Goal: Task Accomplishment & Management: Complete application form

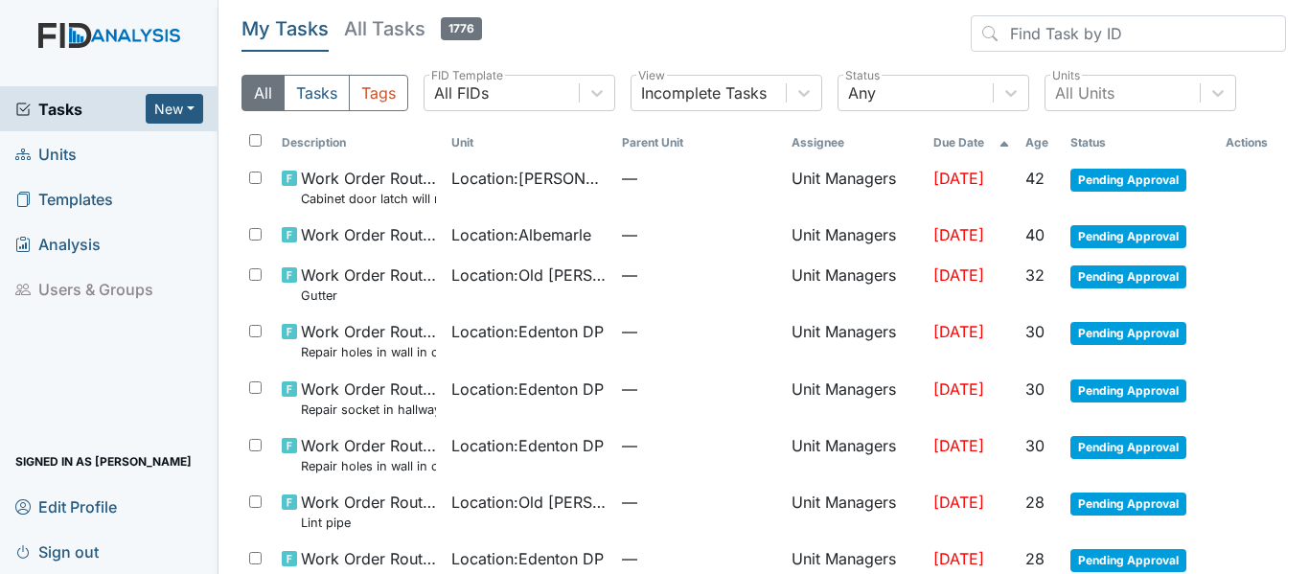
click at [53, 149] on span "Units" at bounding box center [45, 154] width 61 height 30
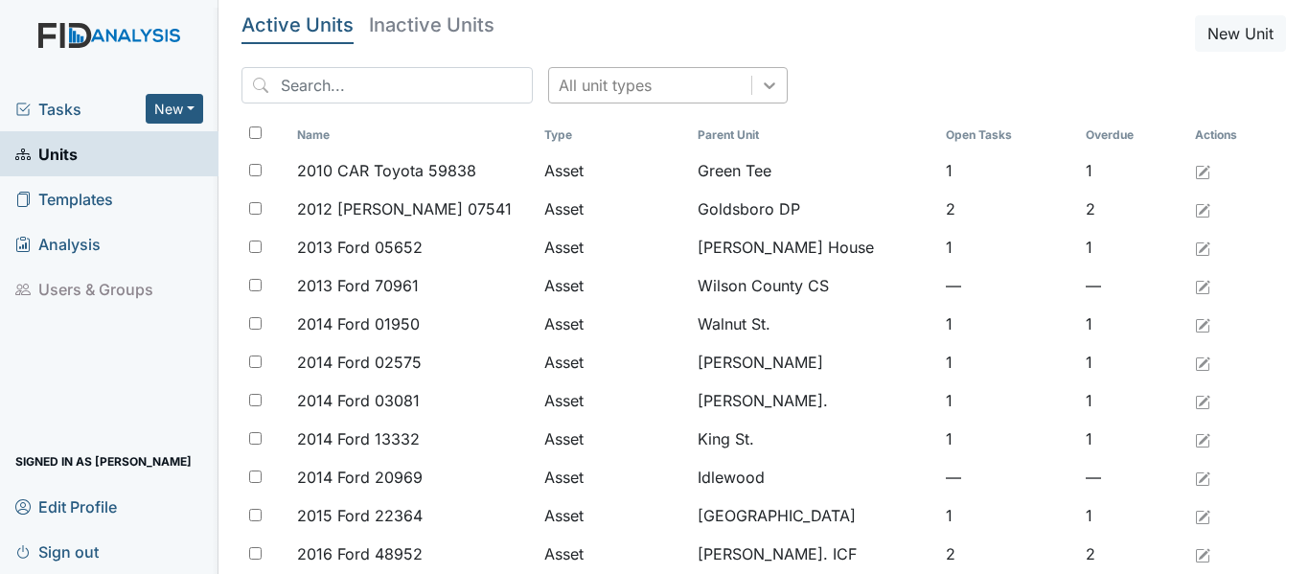
click at [760, 79] on icon at bounding box center [769, 85] width 19 height 19
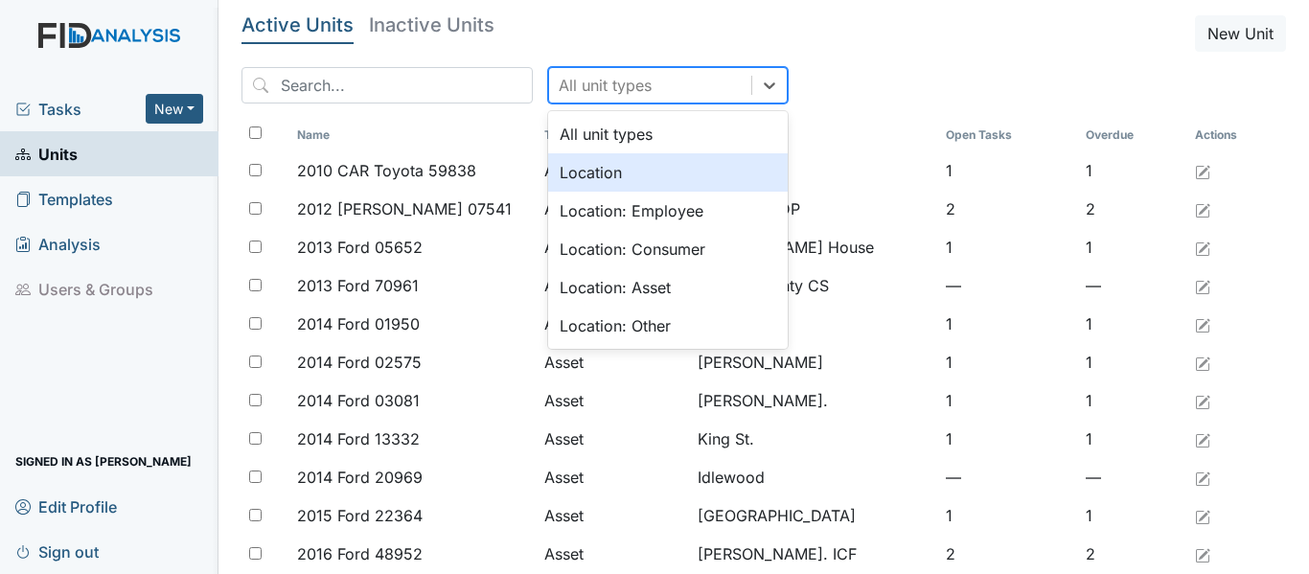
click at [592, 173] on div "Location" at bounding box center [668, 172] width 240 height 38
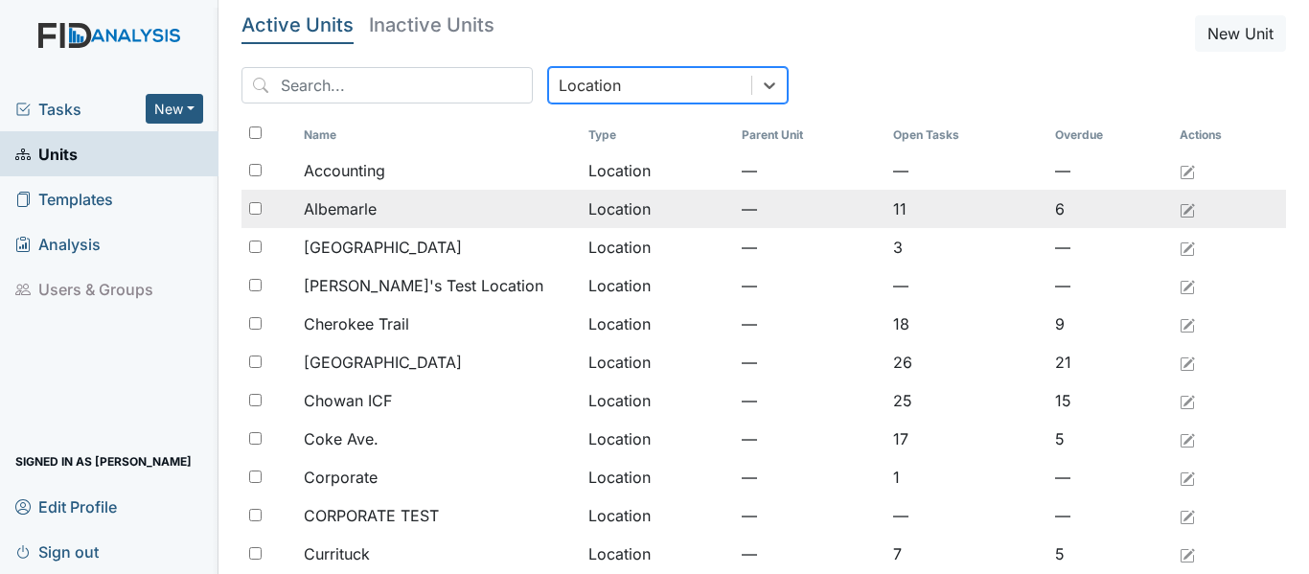
click at [306, 209] on span "Albemarle" at bounding box center [340, 208] width 73 height 23
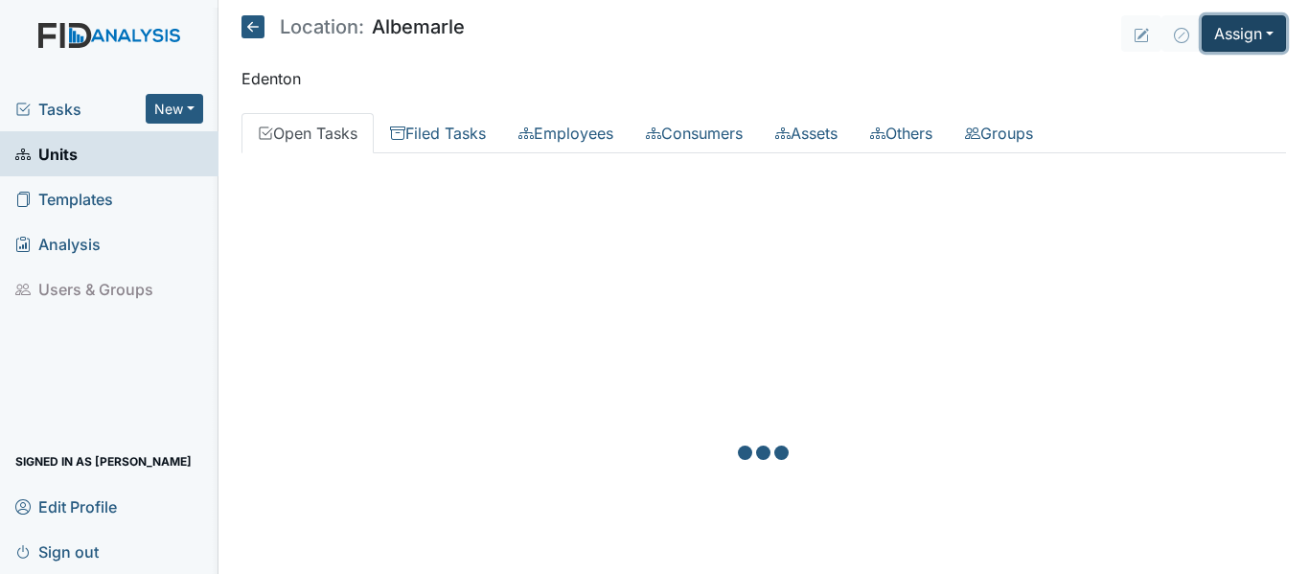
click at [1251, 32] on button "Assign" at bounding box center [1244, 33] width 84 height 36
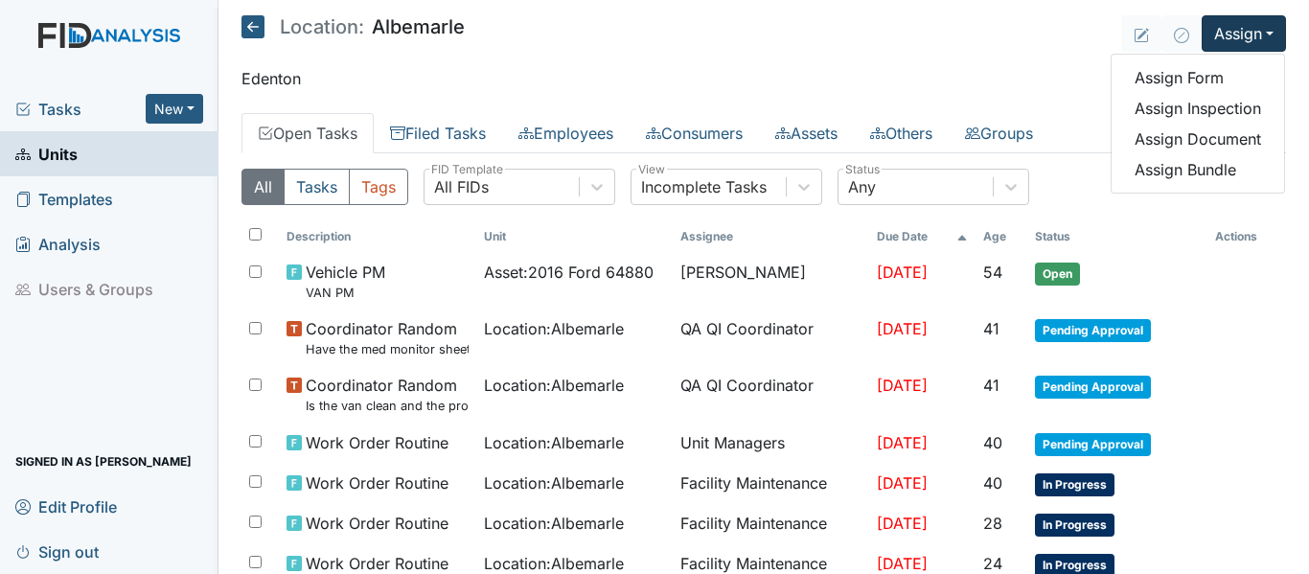
click at [260, 31] on icon at bounding box center [253, 26] width 23 height 23
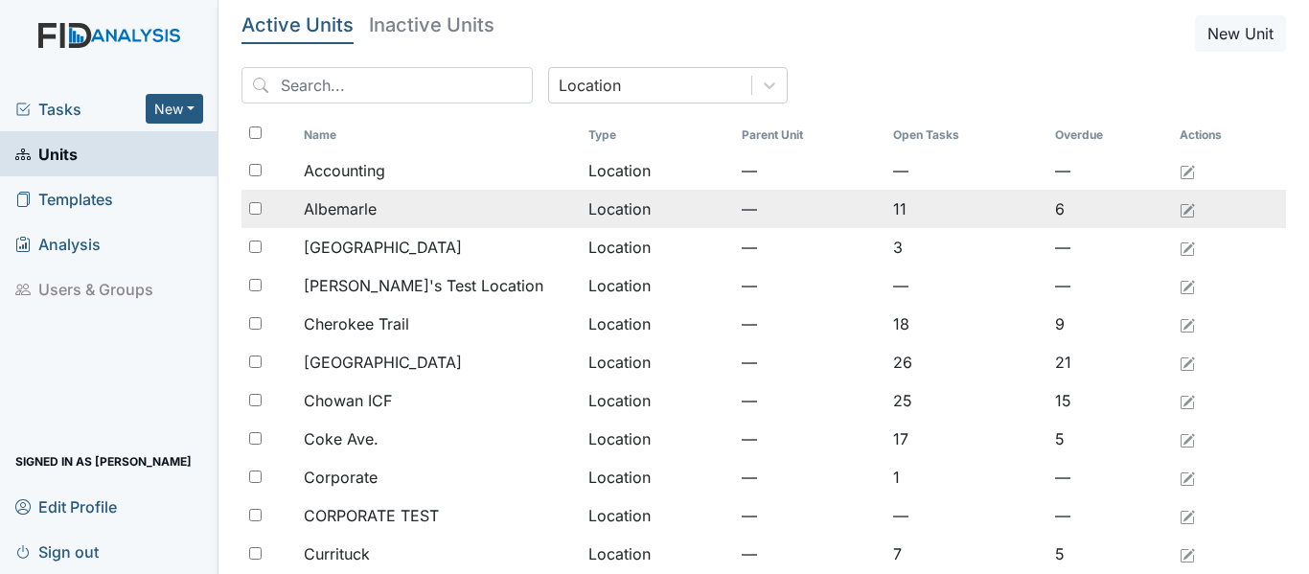
click at [378, 208] on div "Albemarle" at bounding box center [438, 208] width 269 height 23
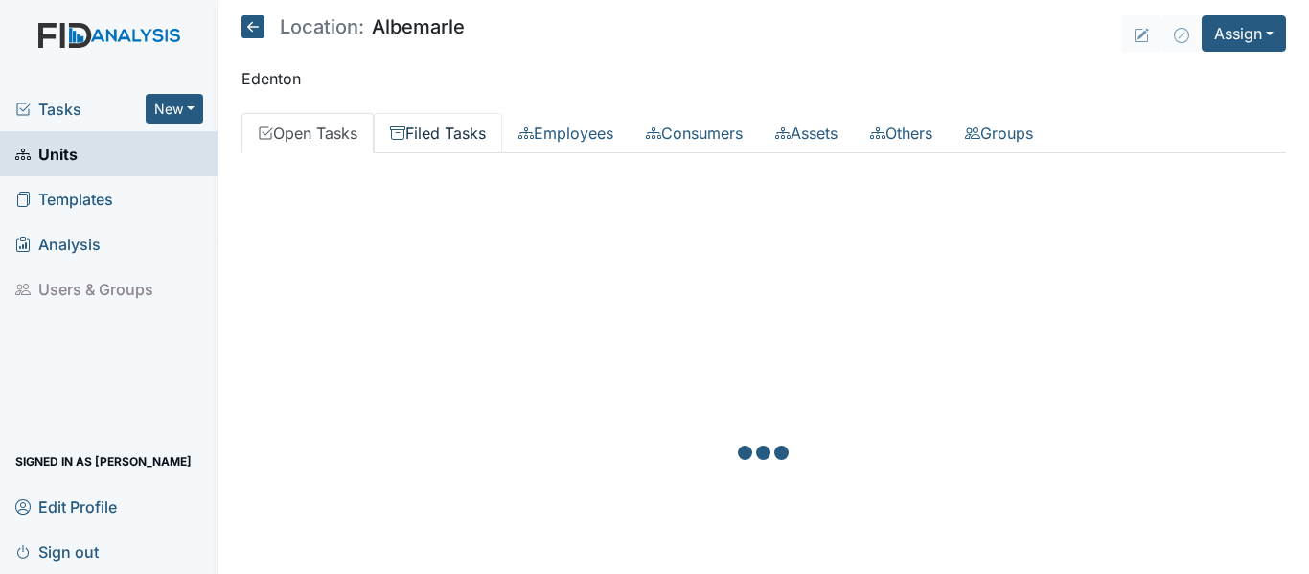
click at [446, 140] on link "Filed Tasks" at bounding box center [438, 133] width 128 height 40
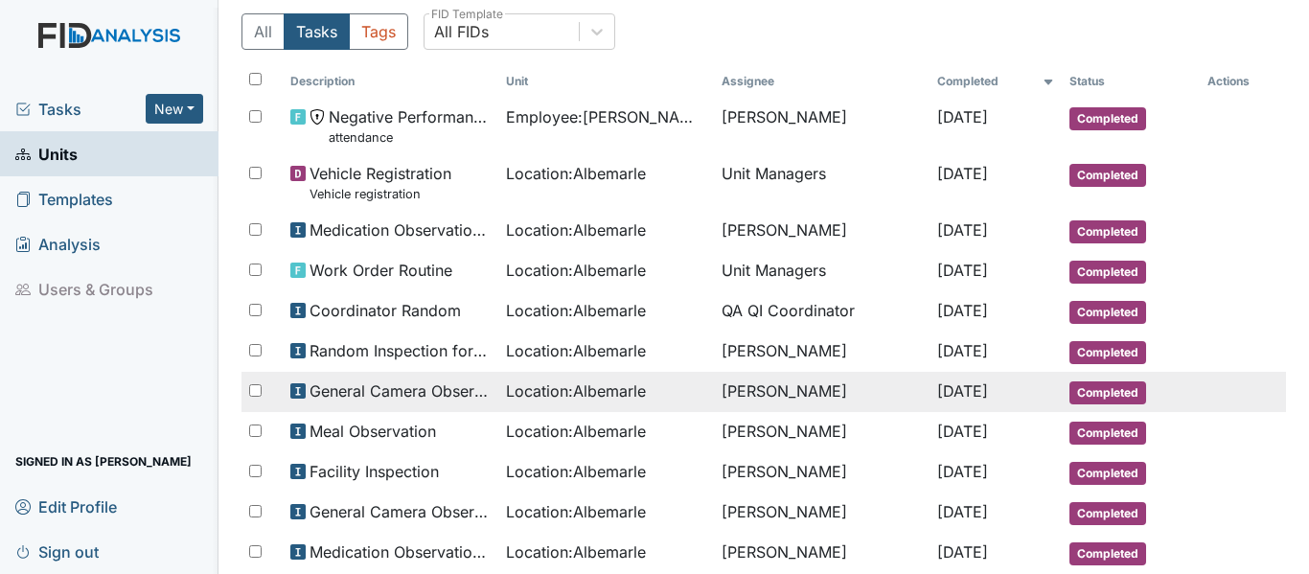
scroll to position [96, 0]
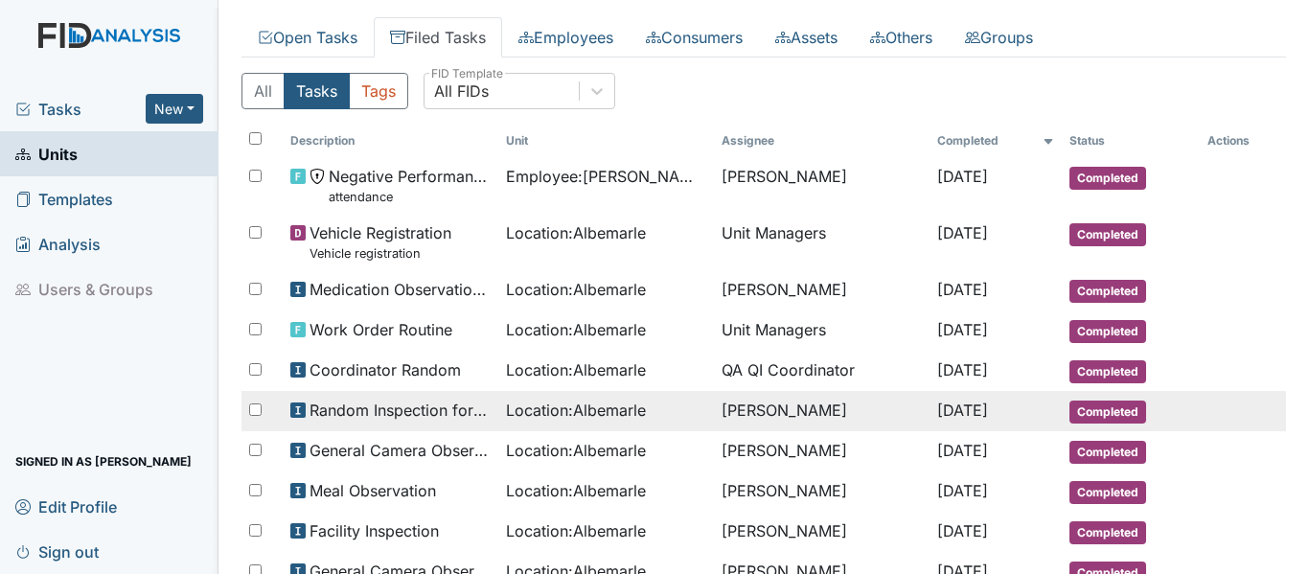
click at [937, 405] on span "[DATE]" at bounding box center [962, 410] width 51 height 19
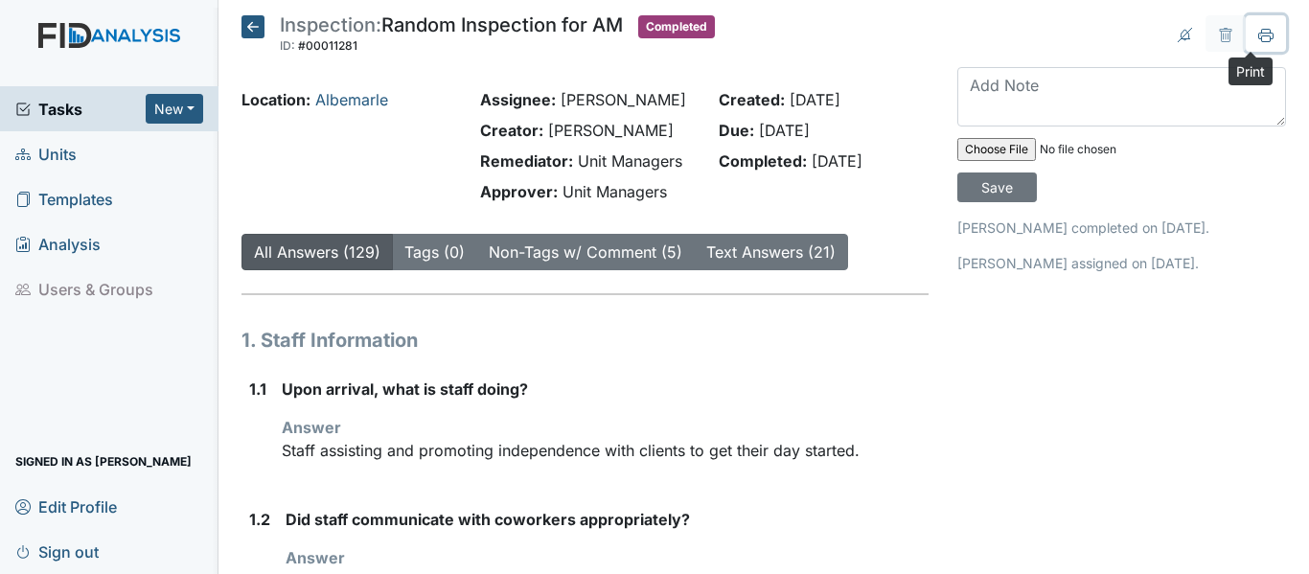
click at [1258, 41] on icon at bounding box center [1265, 35] width 15 height 15
click at [251, 26] on icon at bounding box center [253, 26] width 23 height 23
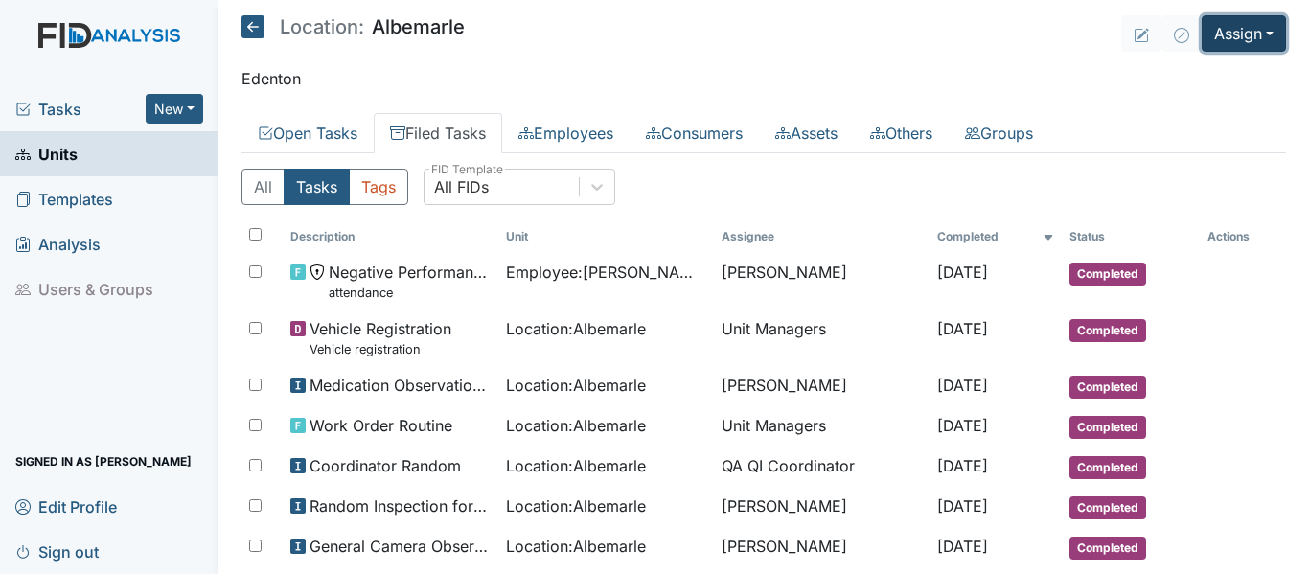
click at [1239, 35] on button "Assign" at bounding box center [1244, 33] width 84 height 36
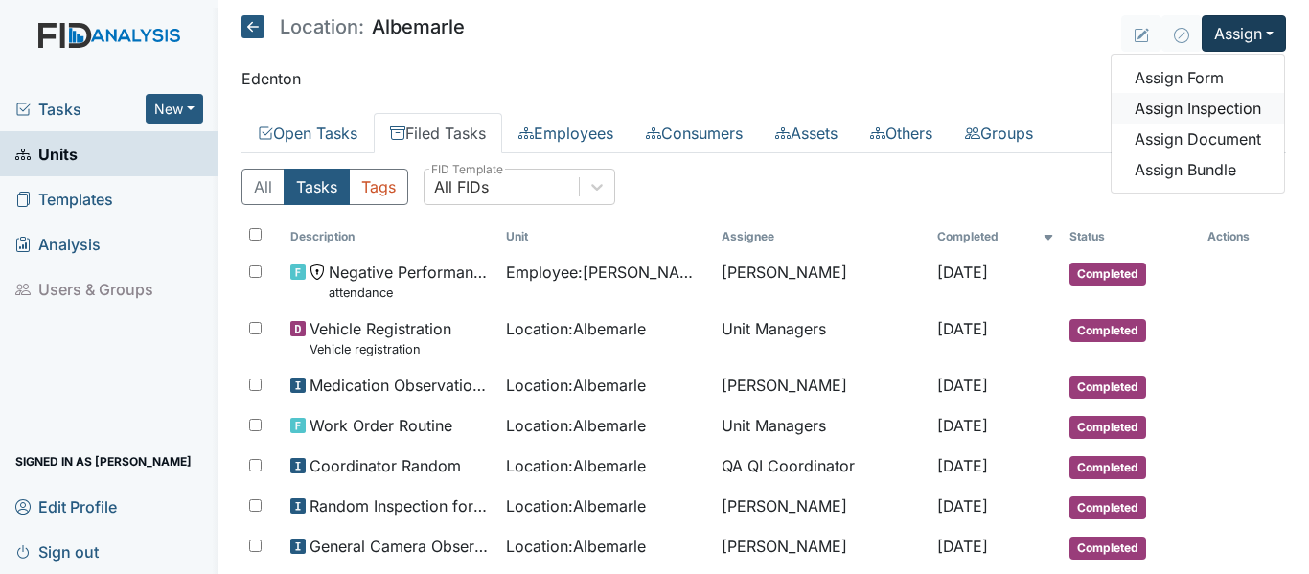
click at [1204, 104] on link "Assign Inspection" at bounding box center [1198, 108] width 173 height 31
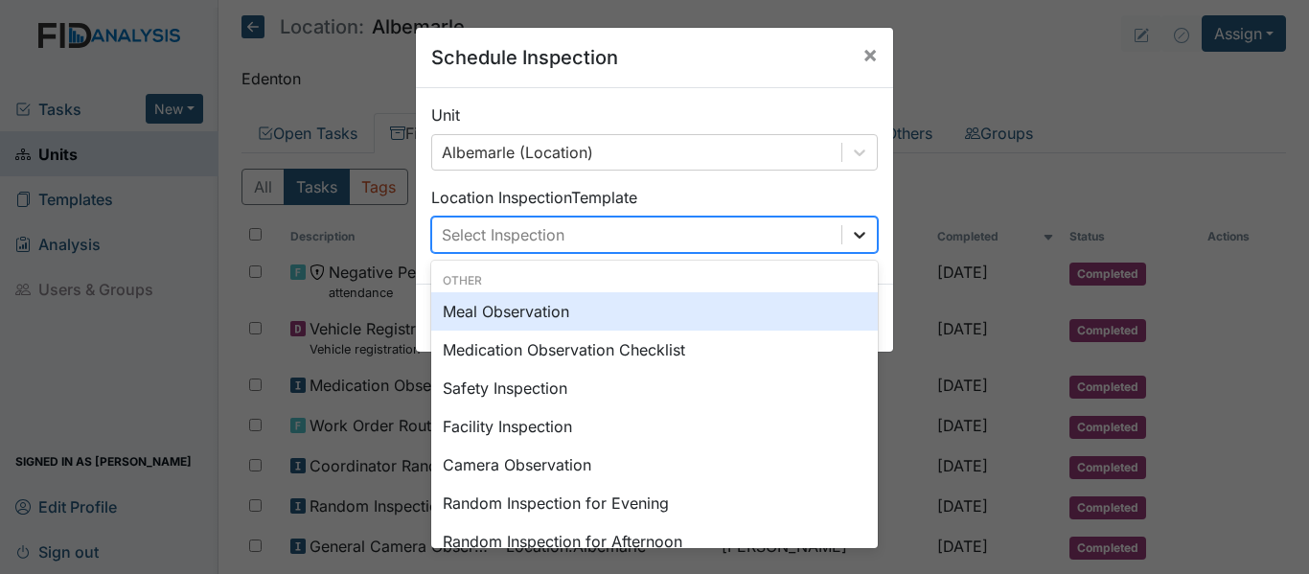
click at [850, 232] on icon at bounding box center [859, 234] width 19 height 19
click at [556, 313] on div "Meal Observation" at bounding box center [654, 311] width 447 height 38
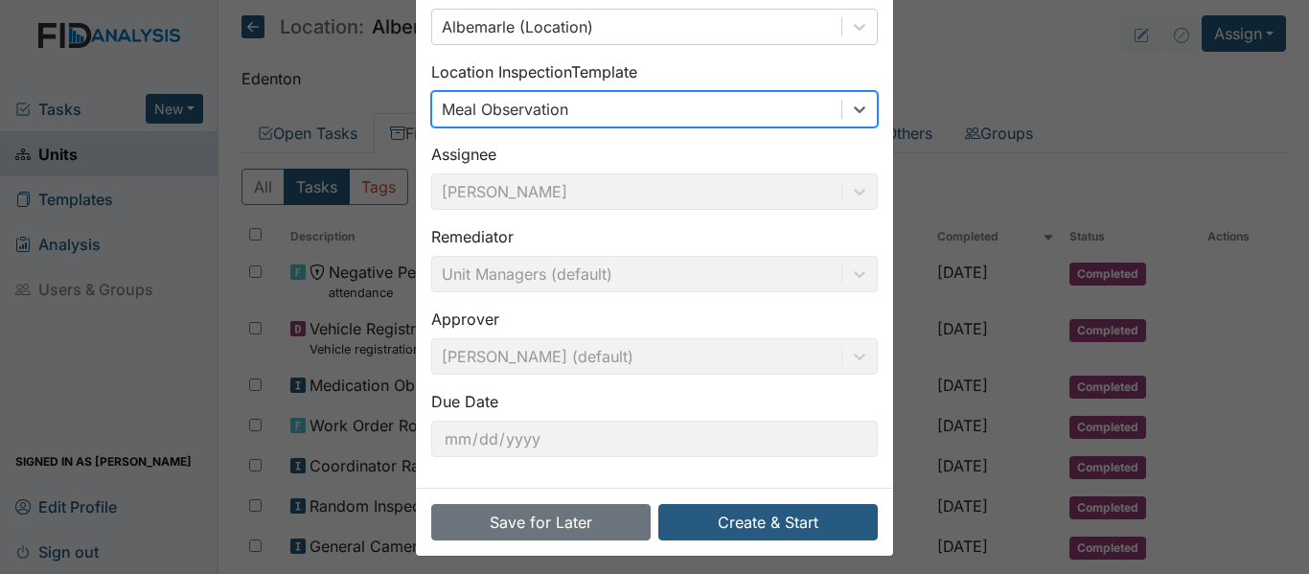
scroll to position [135, 0]
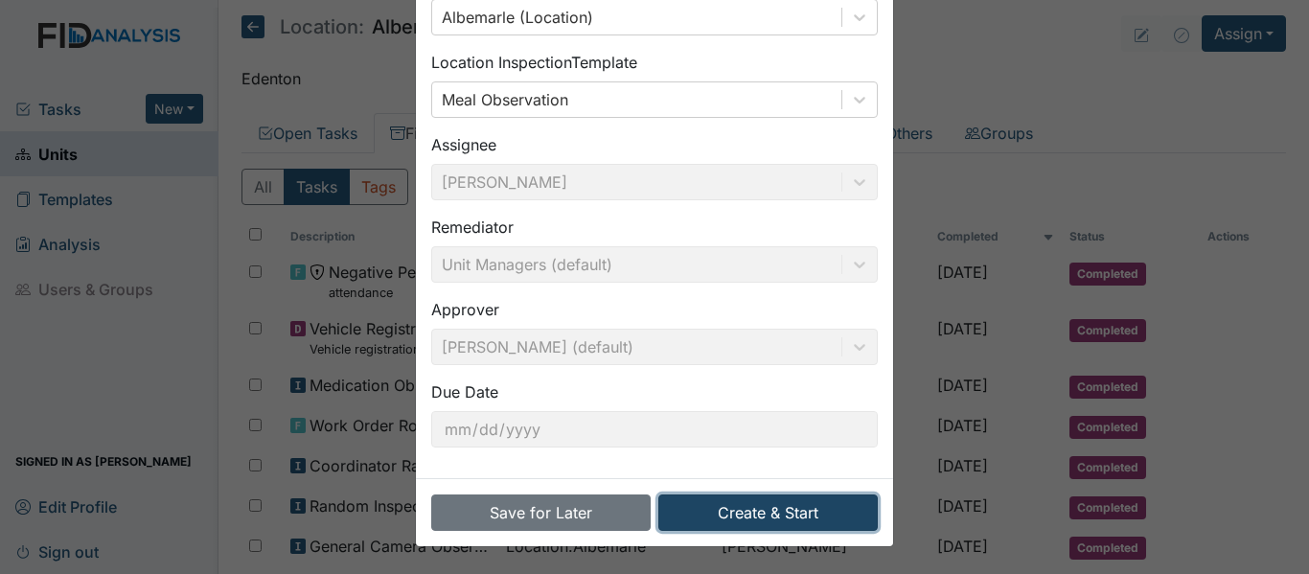
click at [755, 507] on button "Create & Start" at bounding box center [767, 513] width 219 height 36
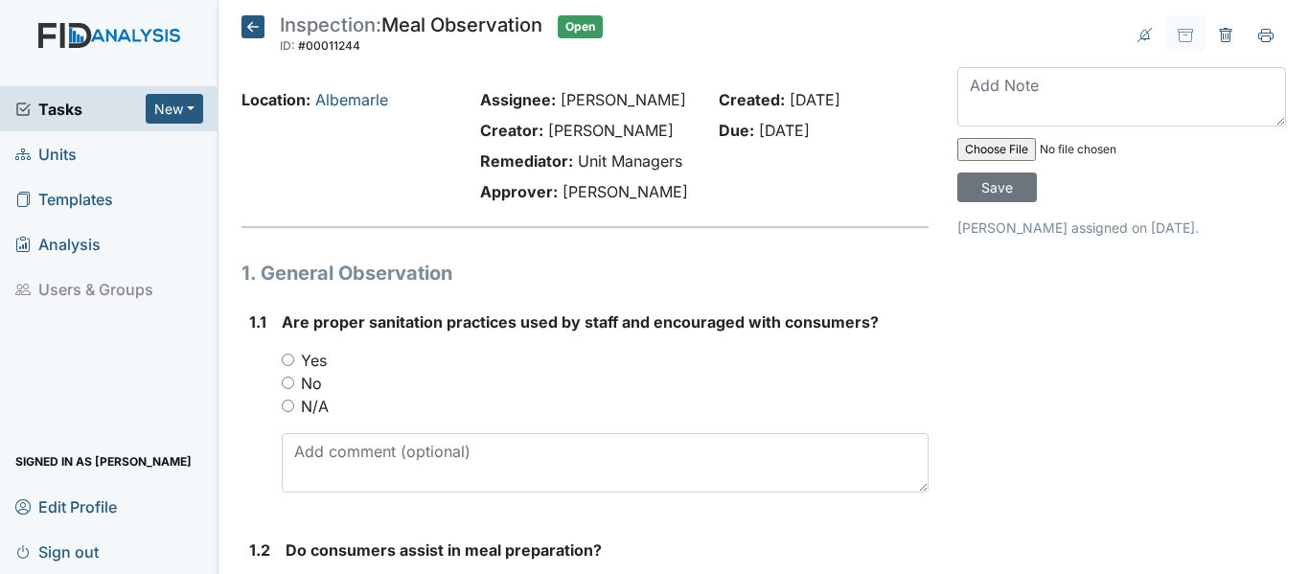
click at [288, 361] on input "Yes" at bounding box center [288, 360] width 12 height 12
radio input "true"
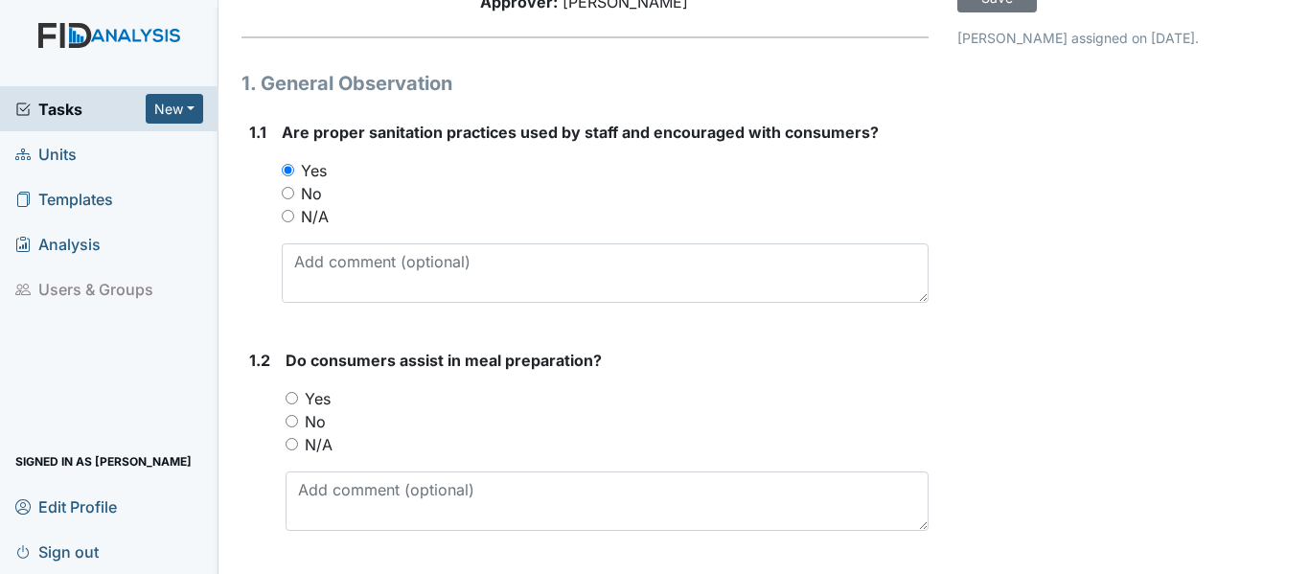
scroll to position [192, 0]
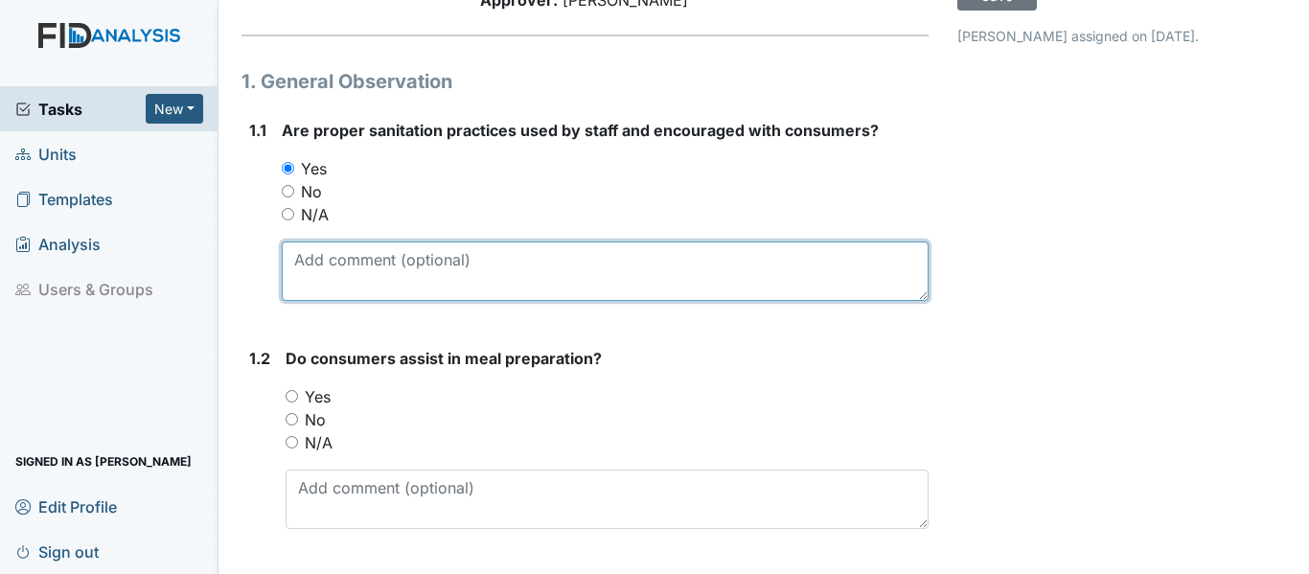
click at [429, 272] on textarea at bounding box center [605, 271] width 647 height 59
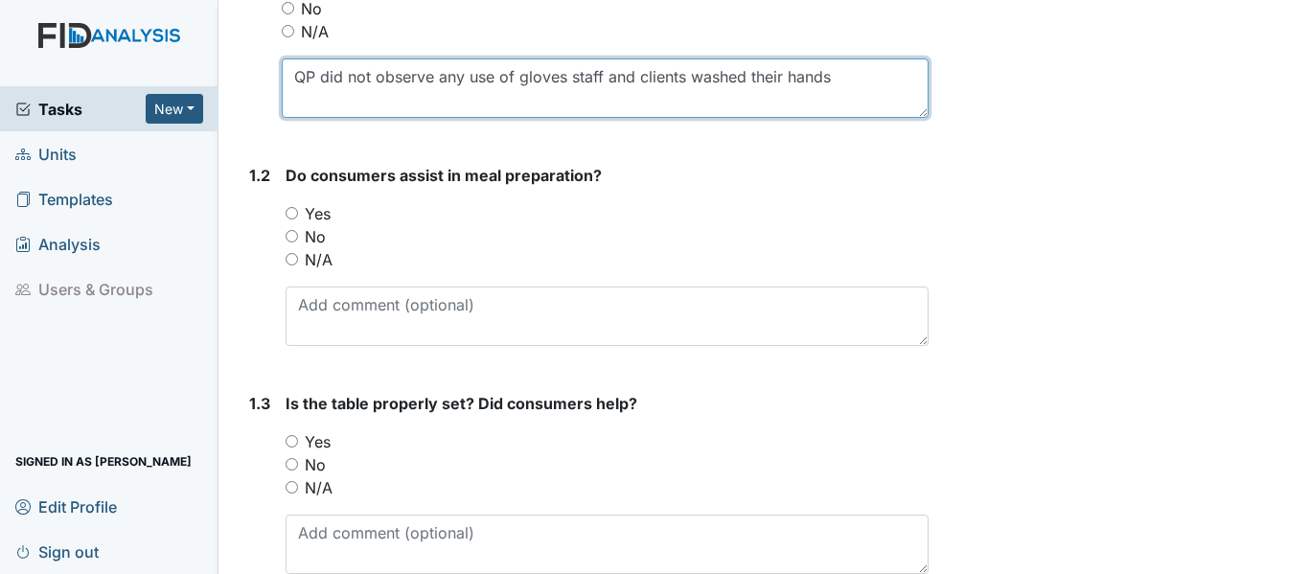
scroll to position [383, 0]
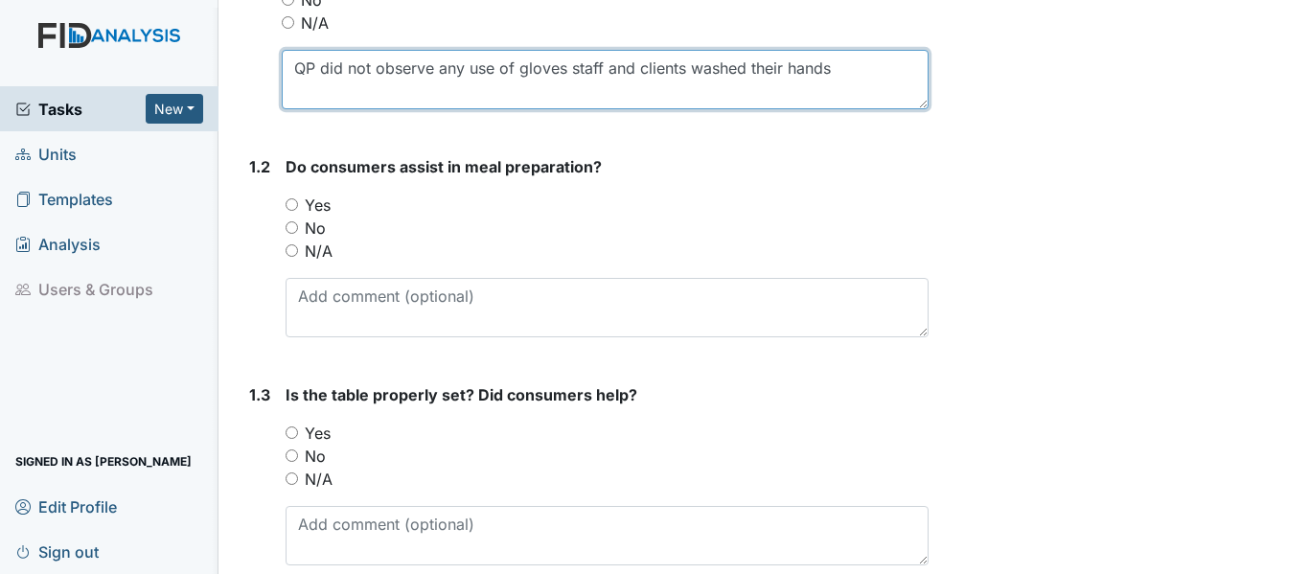
type textarea "QP did not observe any use of gloves staff and clients washed their hands"
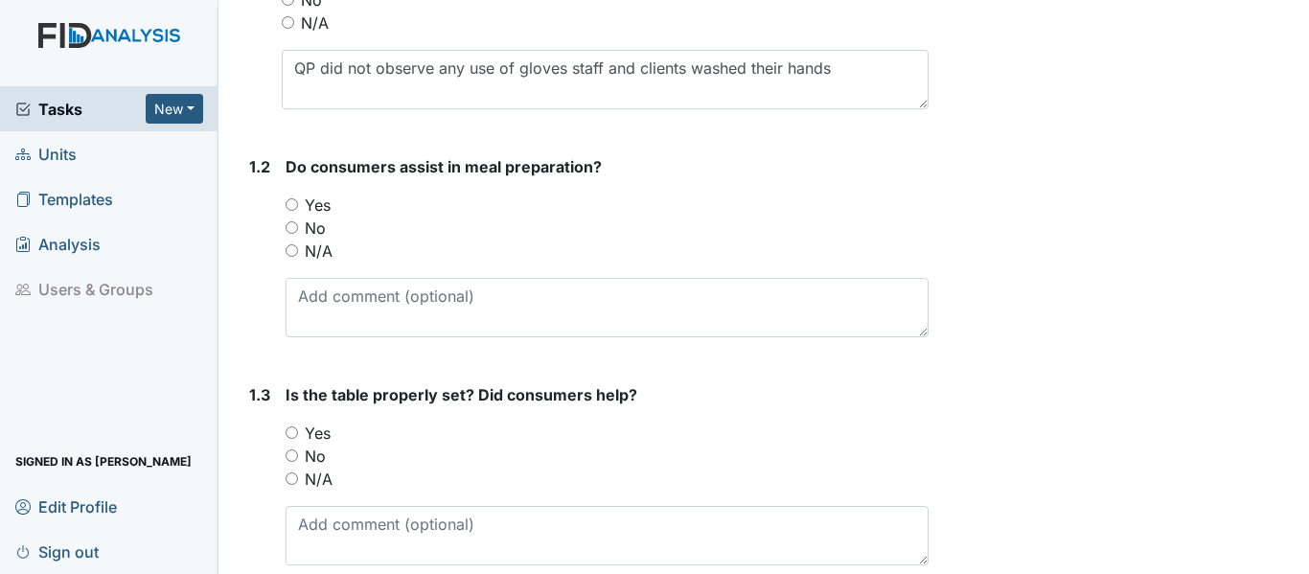
click at [290, 198] on input "Yes" at bounding box center [292, 204] width 12 height 12
radio input "true"
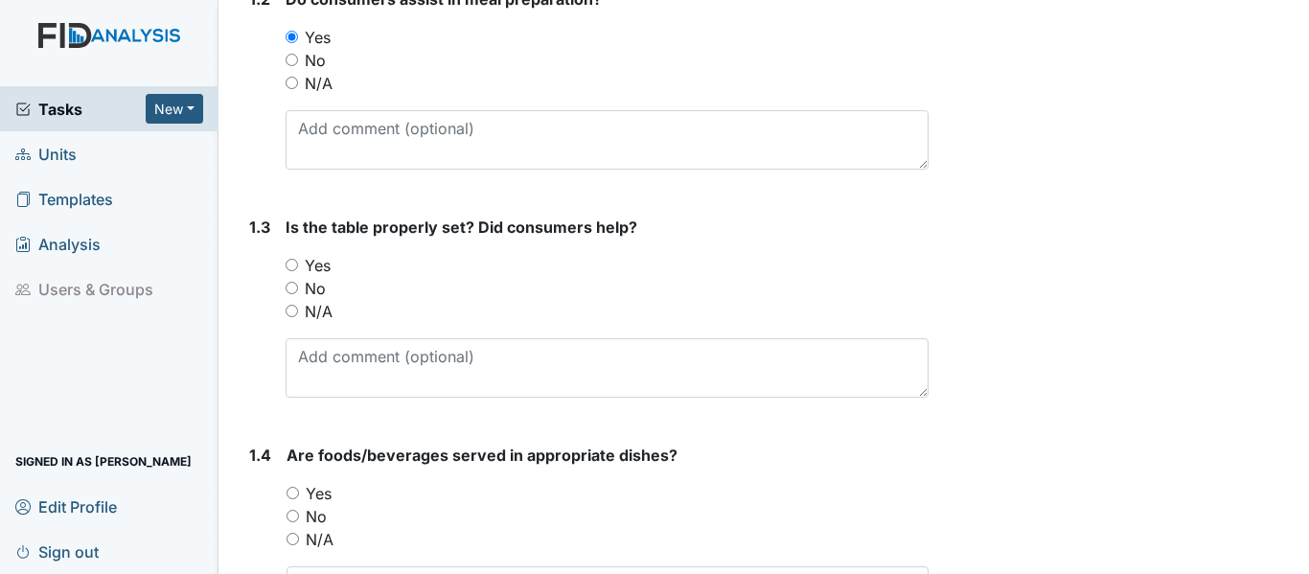
scroll to position [575, 0]
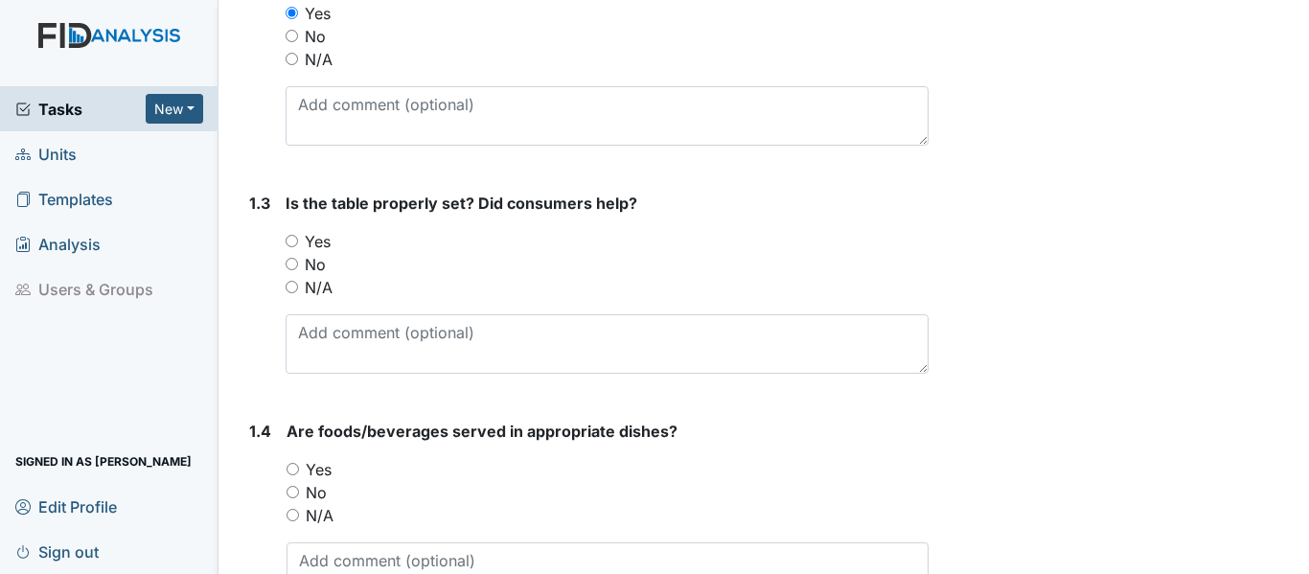
click at [293, 236] on input "Yes" at bounding box center [292, 241] width 12 height 12
radio input "true"
click at [298, 468] on input "Yes" at bounding box center [293, 469] width 12 height 12
radio input "true"
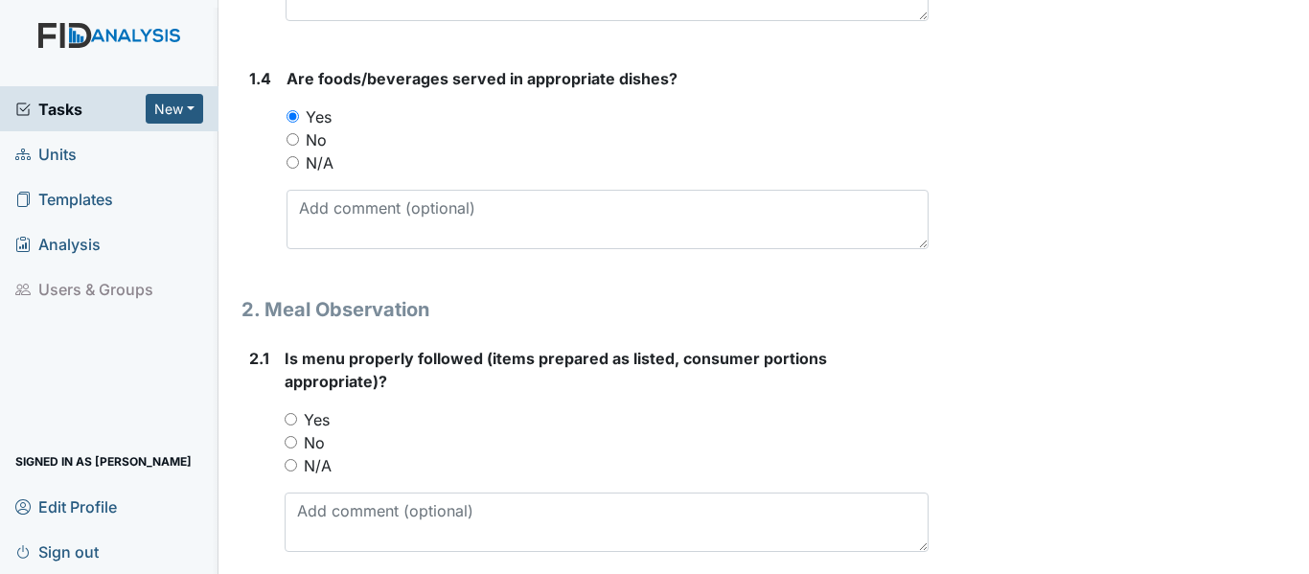
scroll to position [958, 0]
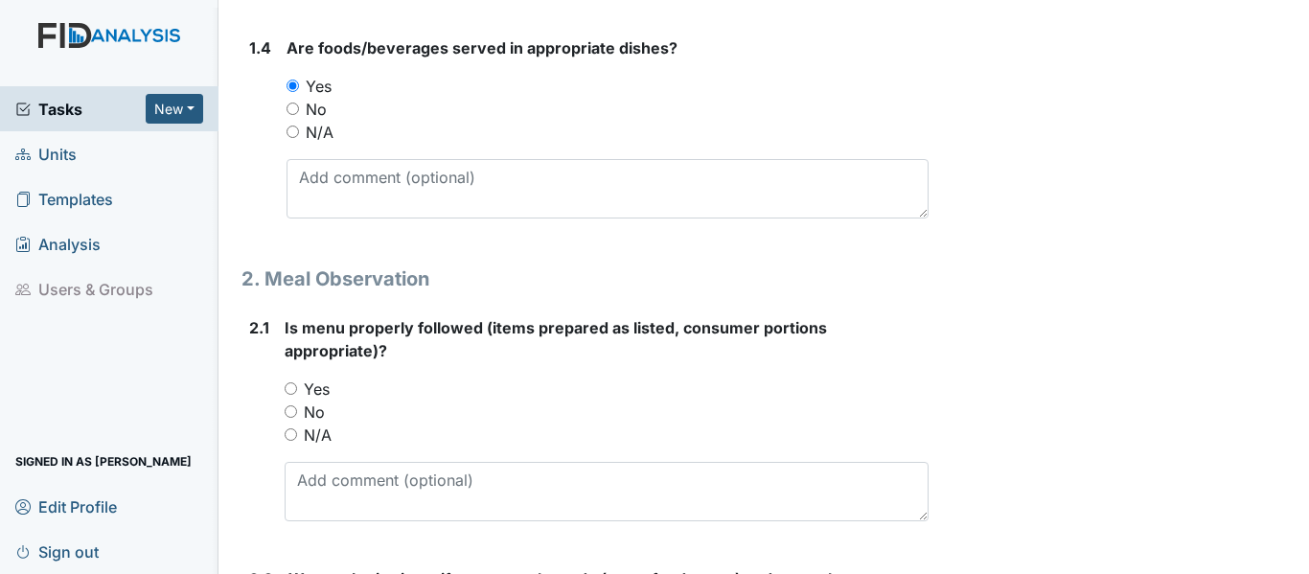
click at [285, 386] on input "Yes" at bounding box center [291, 388] width 12 height 12
radio input "true"
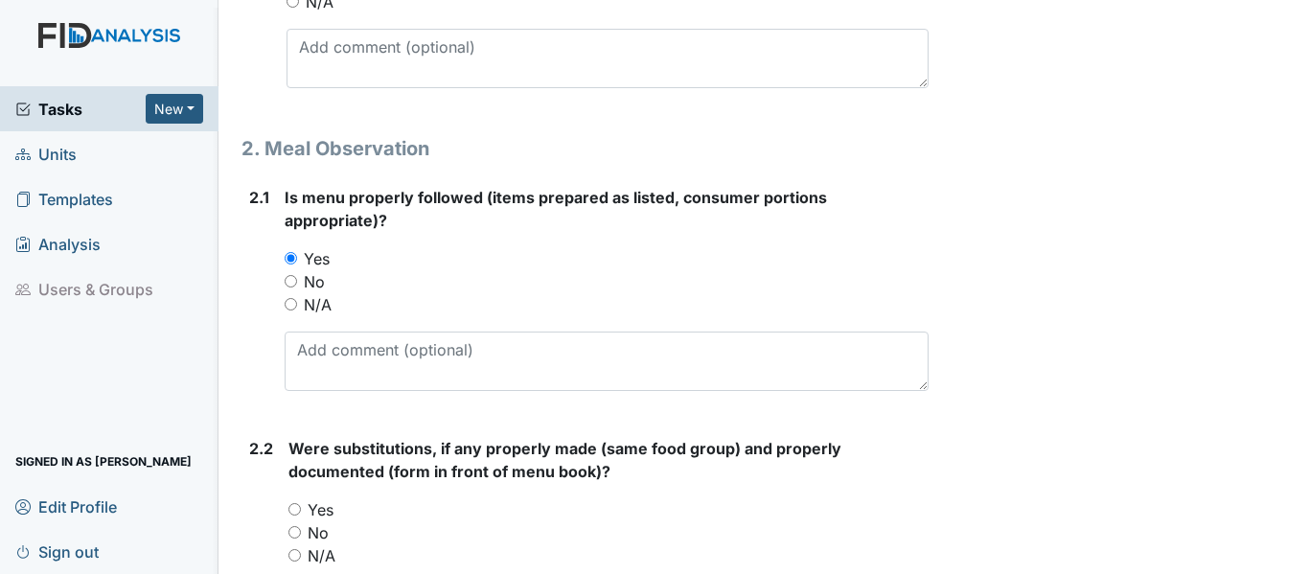
scroll to position [1150, 0]
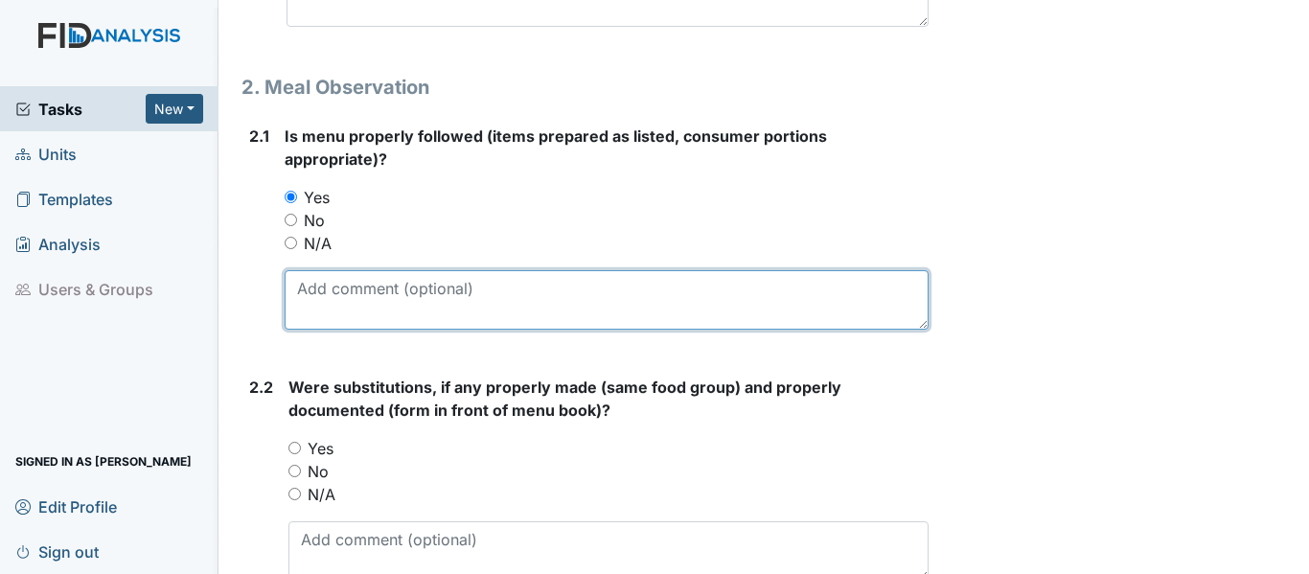
click at [418, 291] on textarea at bounding box center [607, 299] width 644 height 59
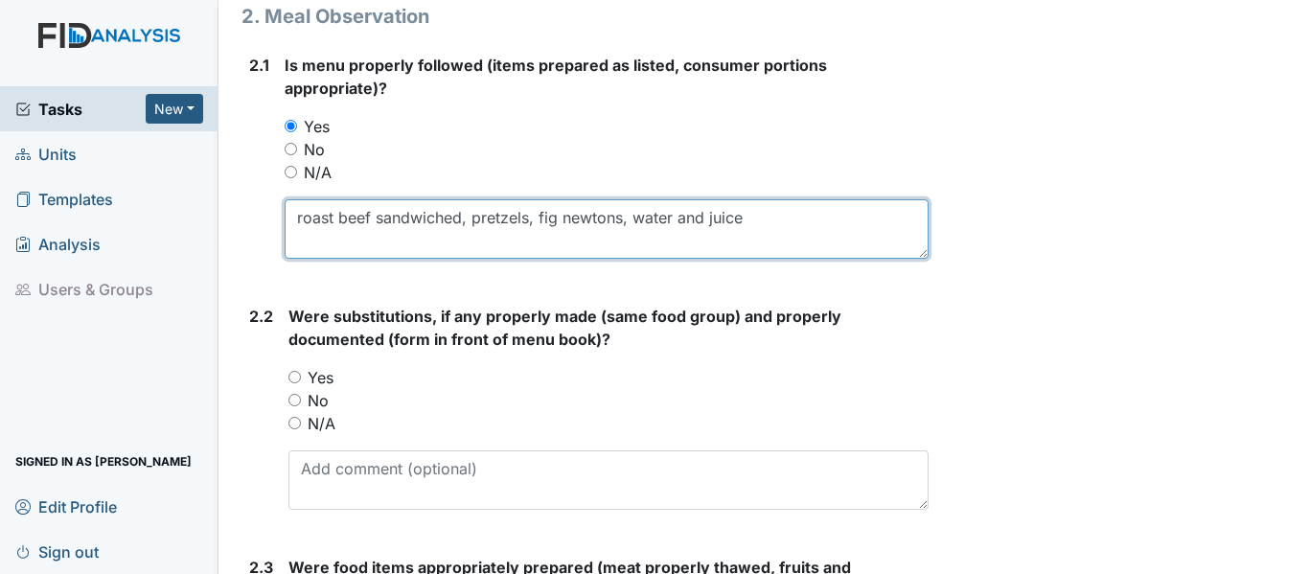
scroll to position [1342, 0]
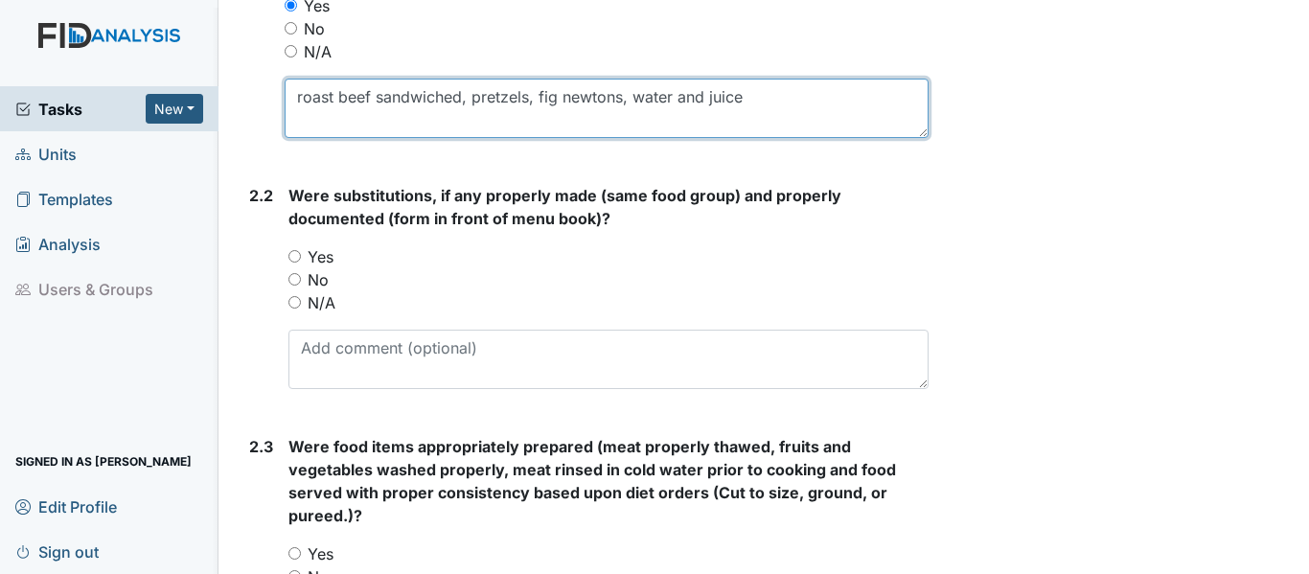
type textarea "roast beef sandwiched, pretzels, fig newtons, water and juice"
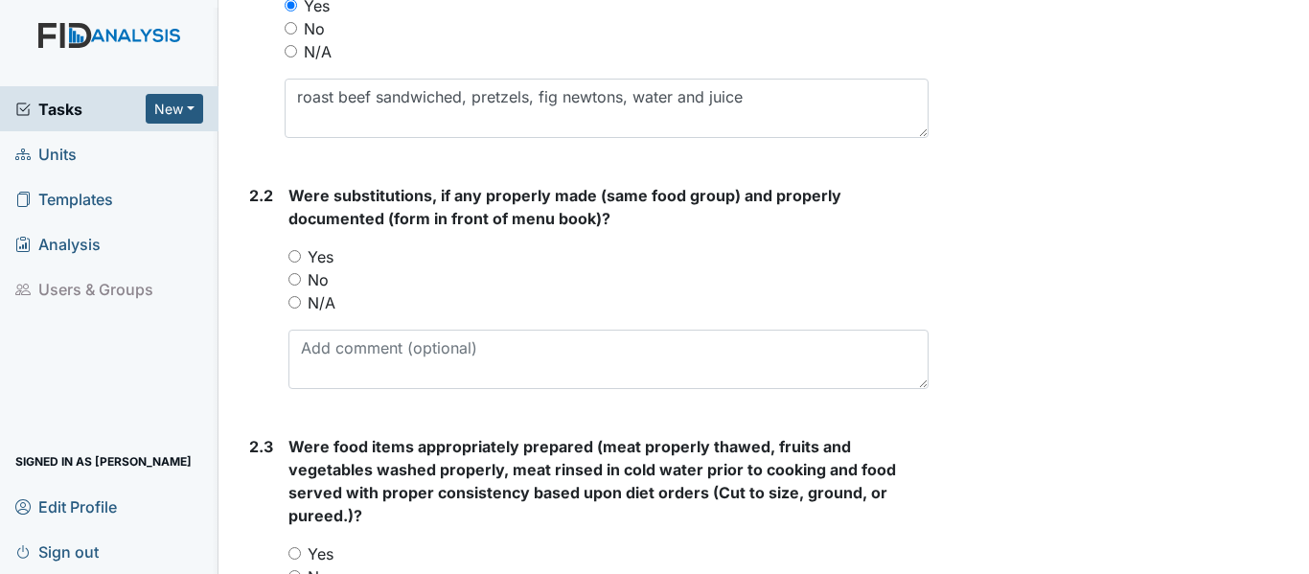
click at [293, 257] on input "Yes" at bounding box center [294, 256] width 12 height 12
radio input "true"
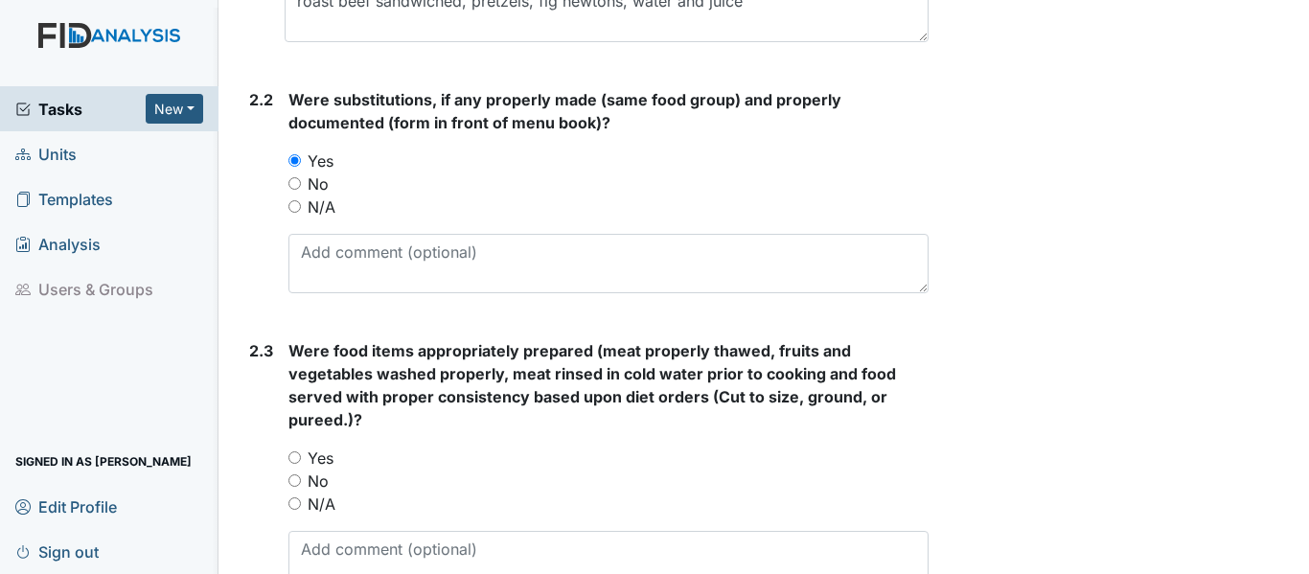
scroll to position [1534, 0]
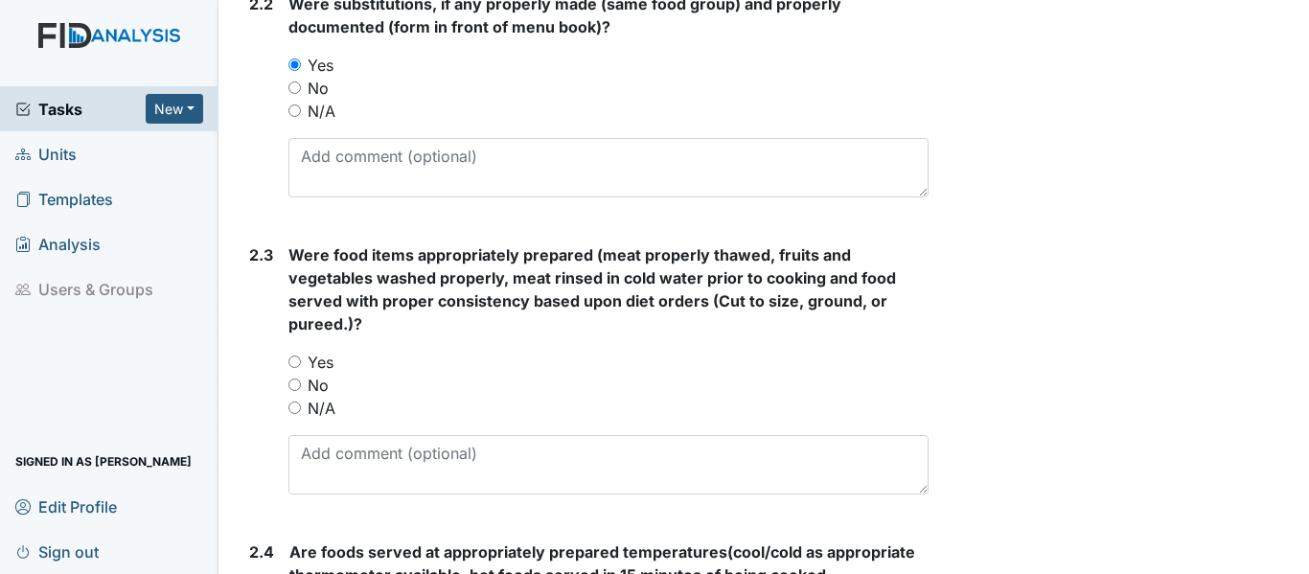
click at [294, 356] on input "Yes" at bounding box center [294, 362] width 12 height 12
radio input "true"
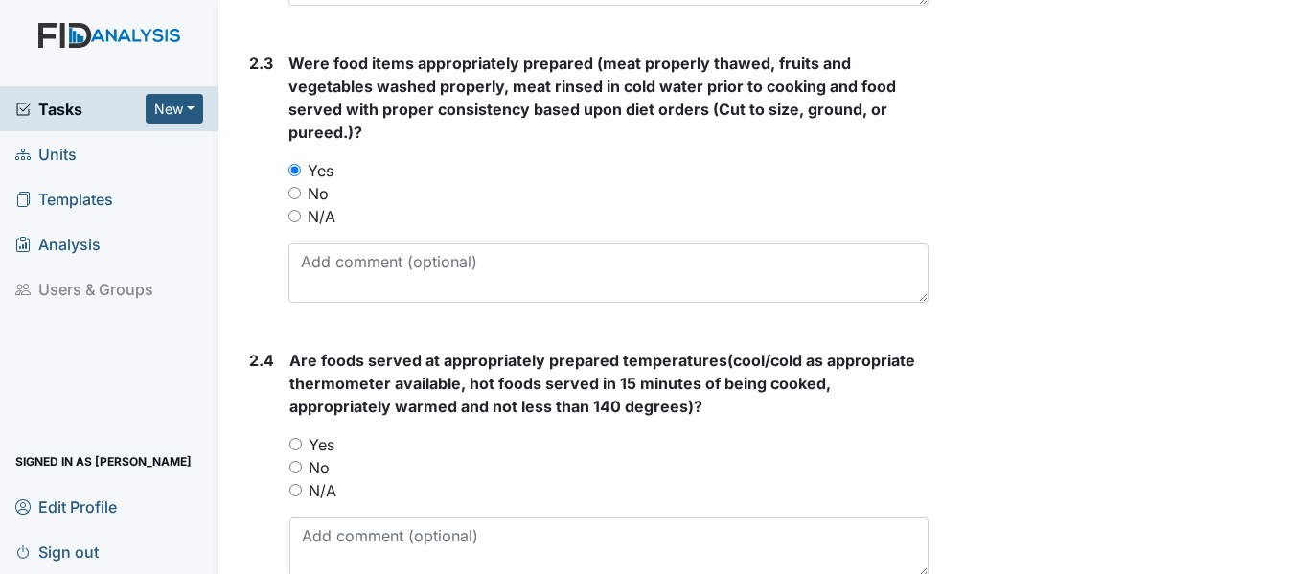
scroll to position [1821, 0]
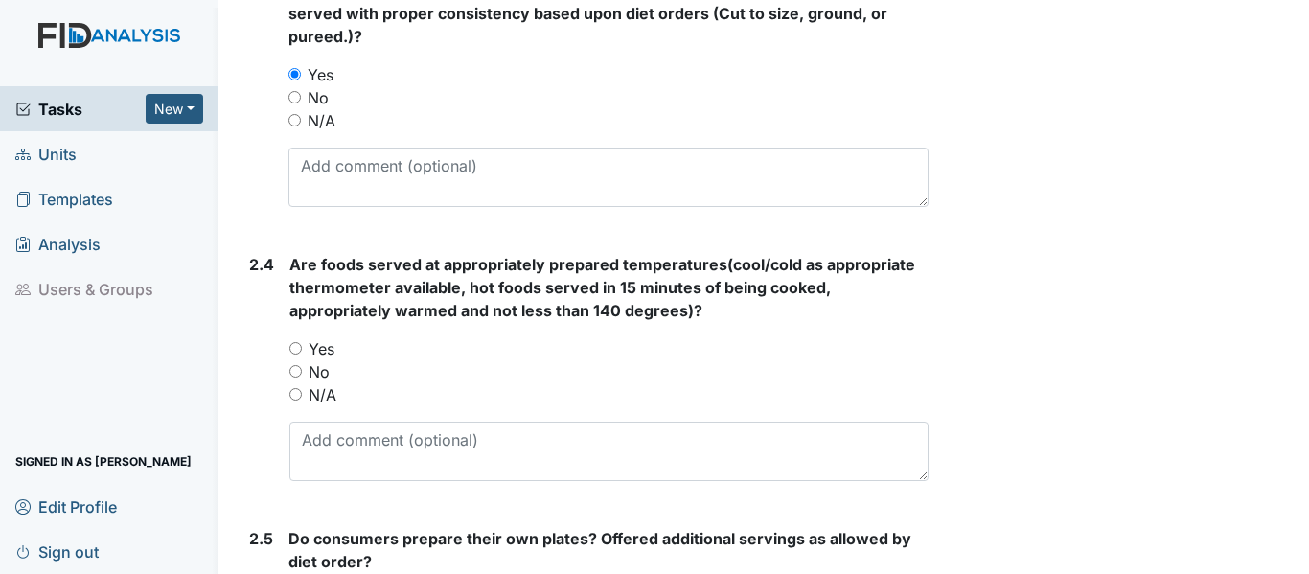
click at [290, 342] on input "Yes" at bounding box center [295, 348] width 12 height 12
radio input "true"
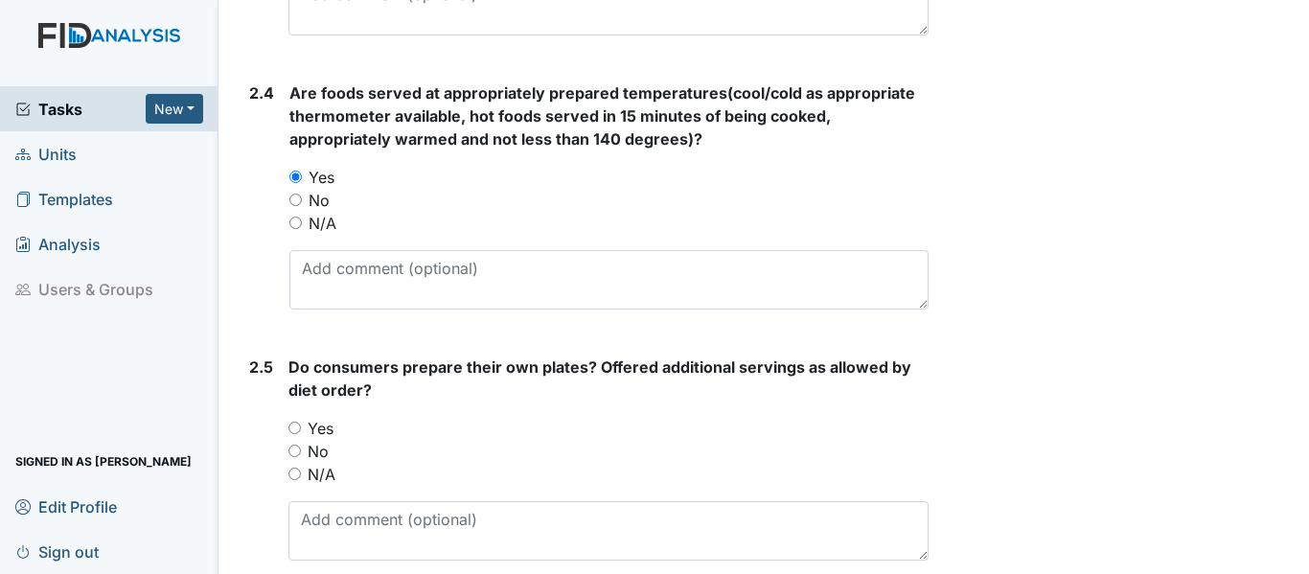
scroll to position [2013, 0]
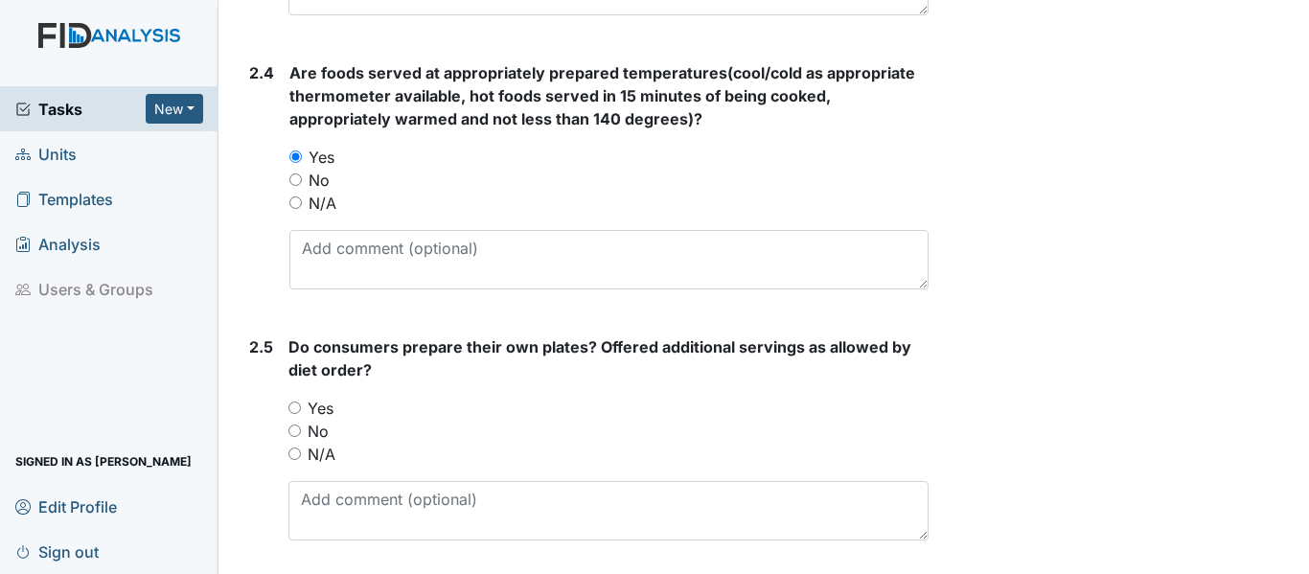
click at [288, 405] on input "Yes" at bounding box center [294, 408] width 12 height 12
radio input "true"
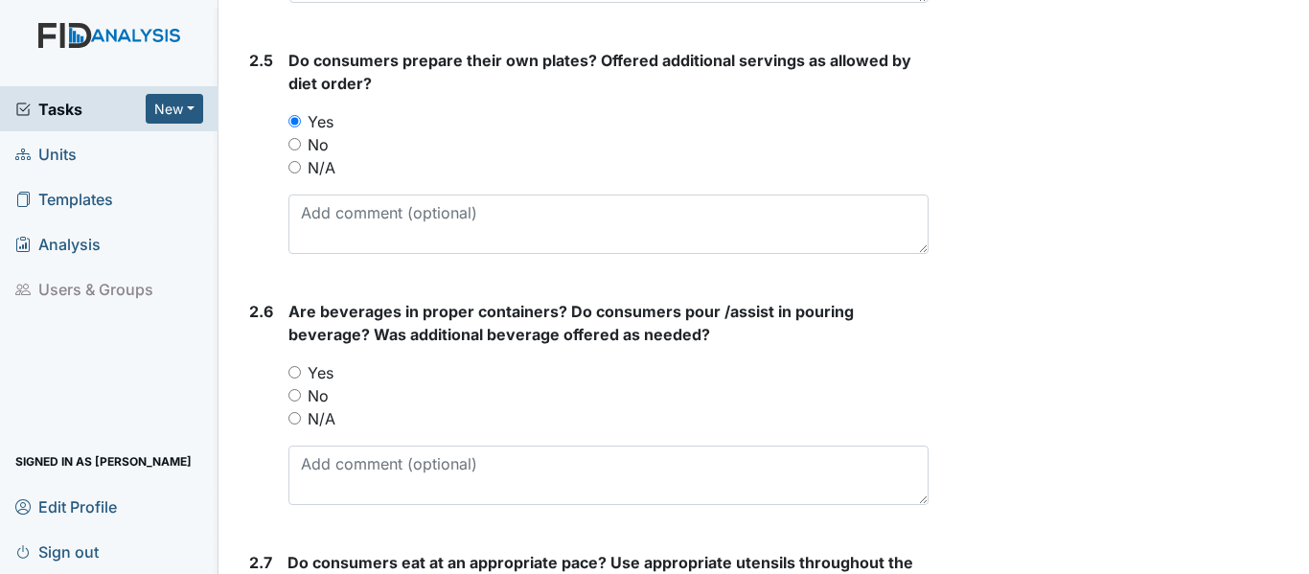
scroll to position [2300, 0]
click at [294, 370] on input "Yes" at bounding box center [294, 371] width 12 height 12
radio input "true"
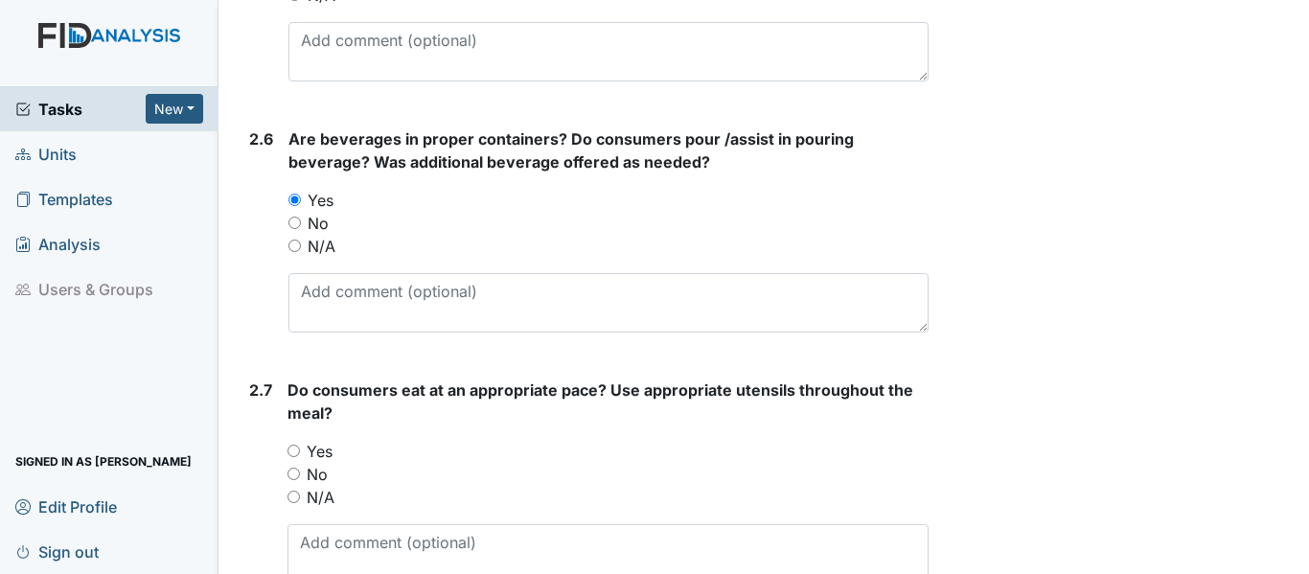
scroll to position [2588, 0]
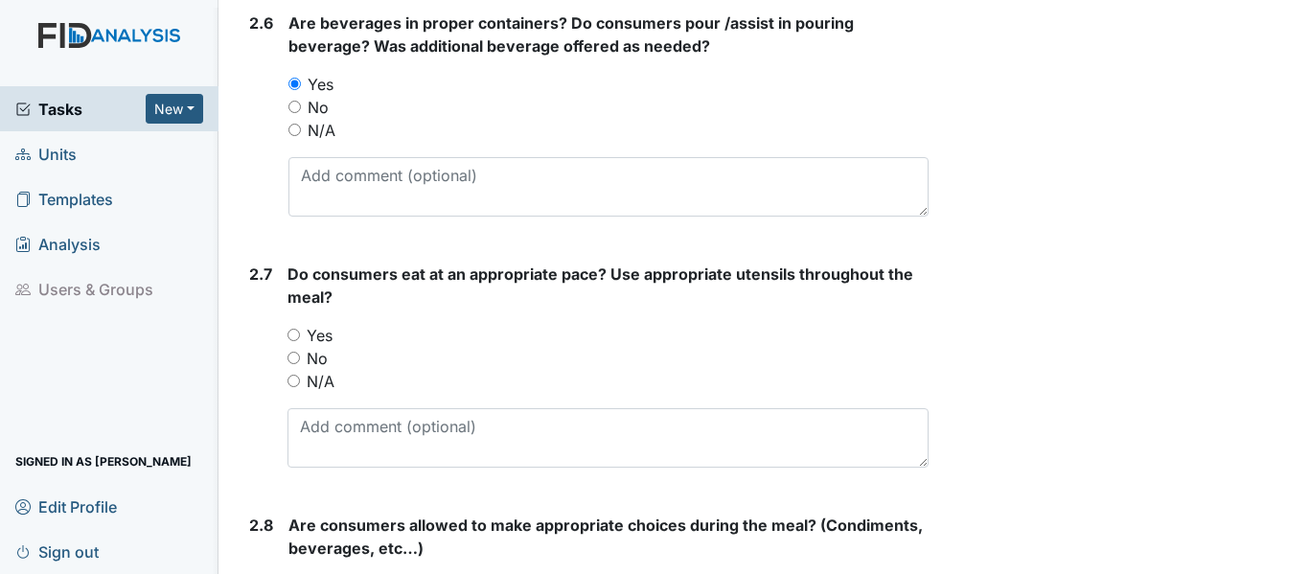
click at [286, 333] on div "2.7 Do consumers eat at an appropriate pace? Use appropriate utensils throughou…" at bounding box center [585, 373] width 687 height 220
click at [298, 334] on input "Yes" at bounding box center [294, 335] width 12 height 12
radio input "true"
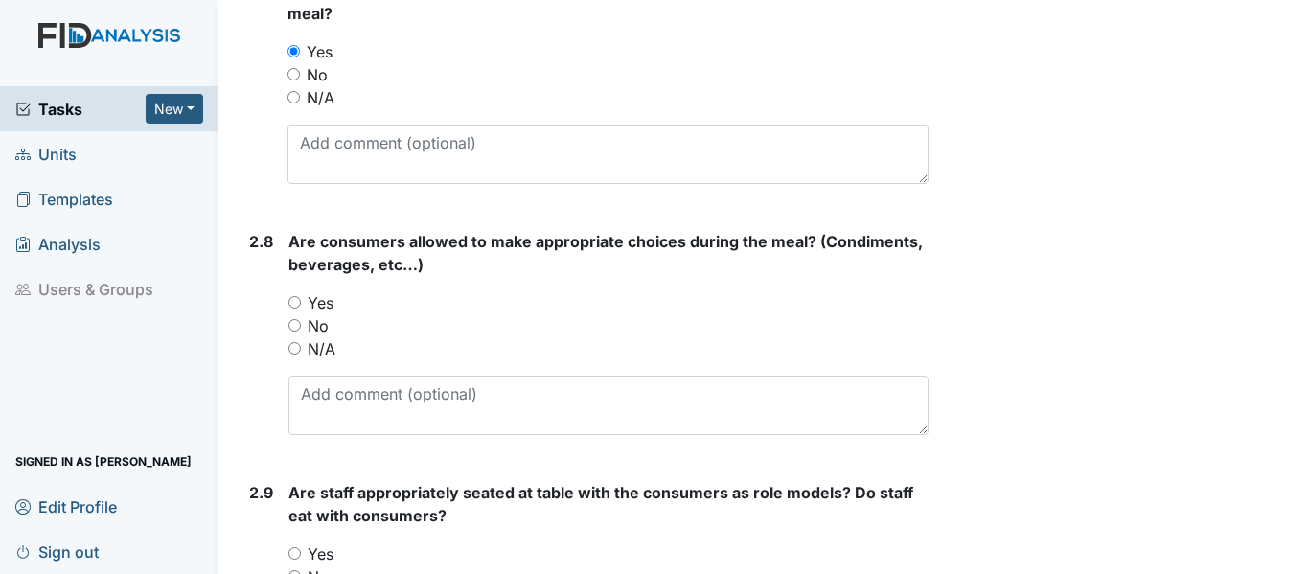
scroll to position [2875, 0]
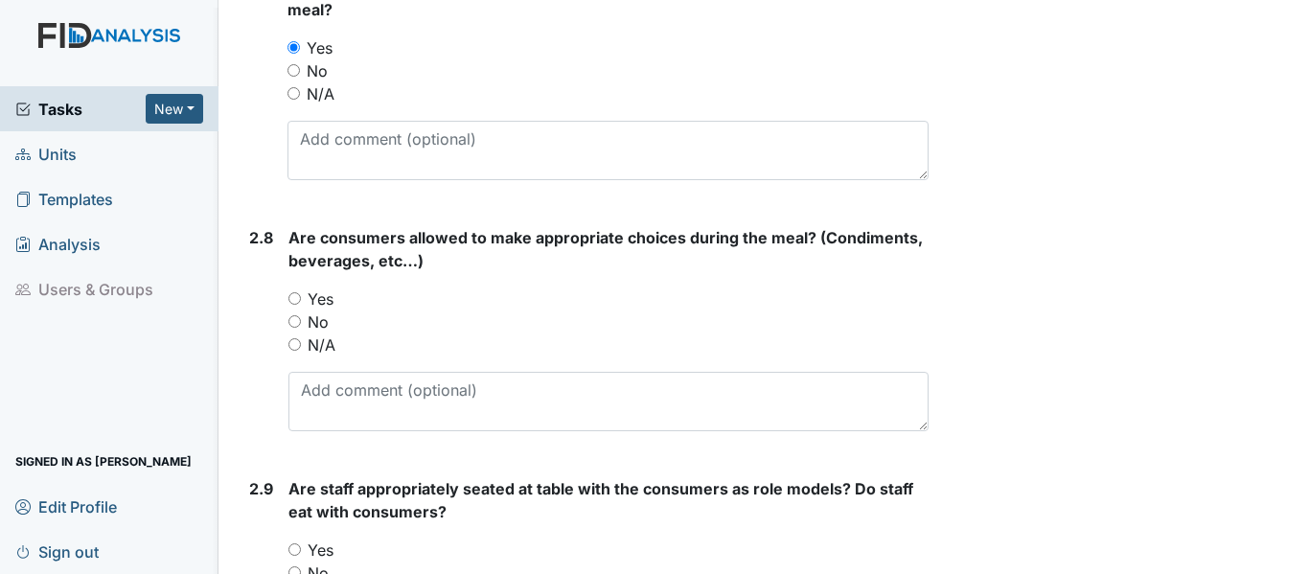
click at [294, 301] on input "Yes" at bounding box center [294, 298] width 12 height 12
radio input "true"
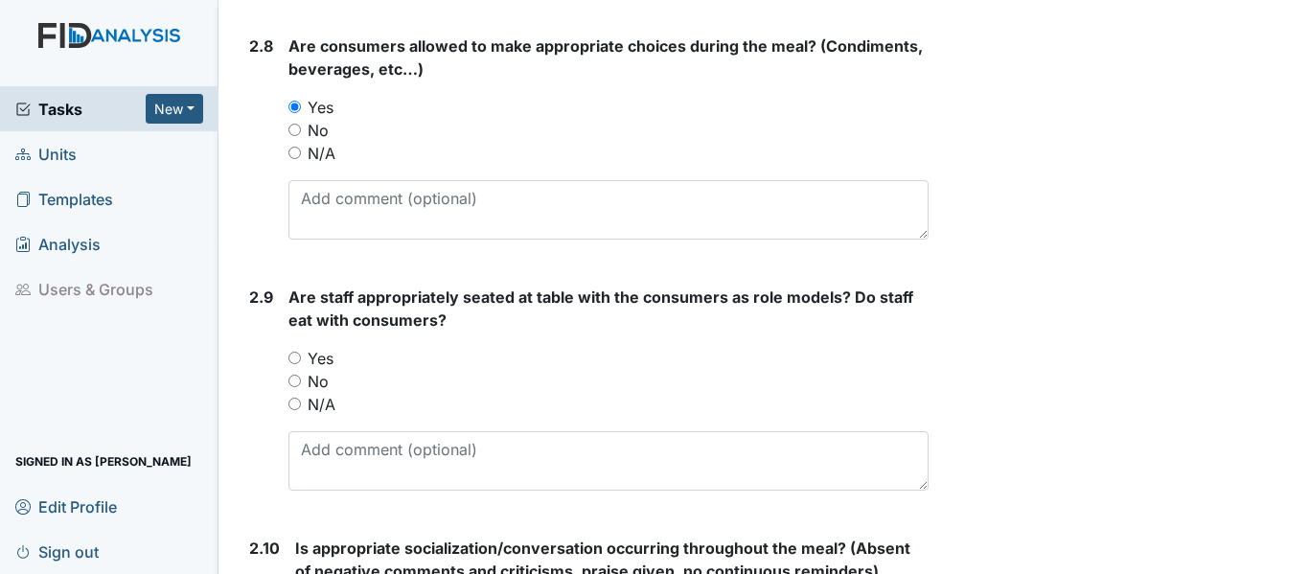
click at [292, 360] on input "Yes" at bounding box center [294, 358] width 12 height 12
radio input "true"
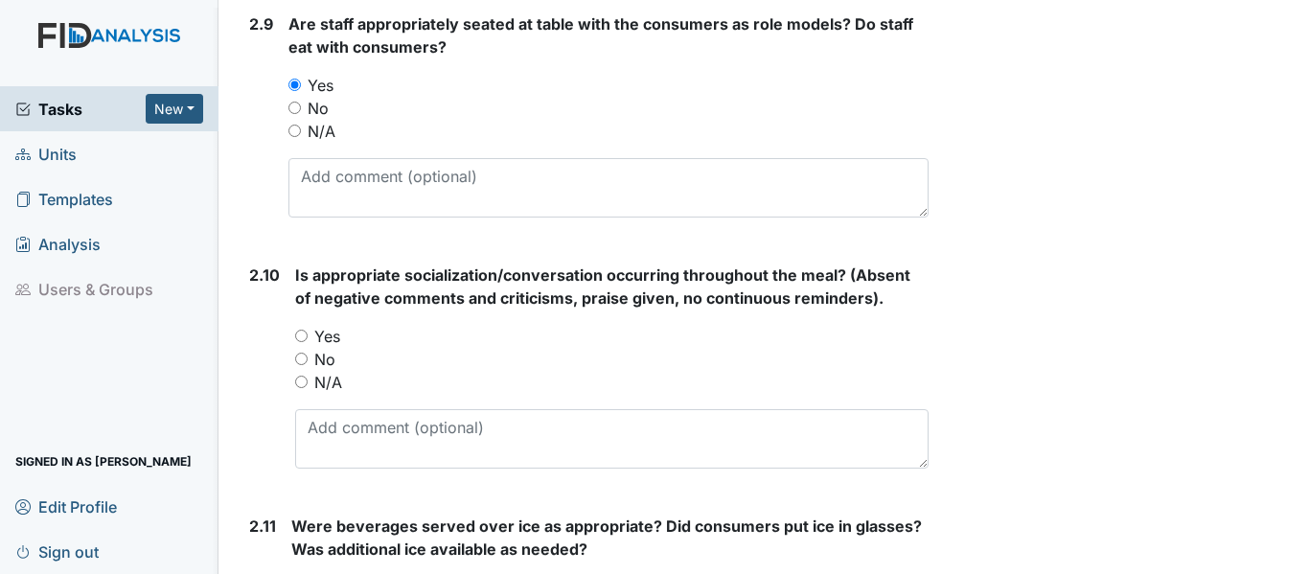
scroll to position [3355, 0]
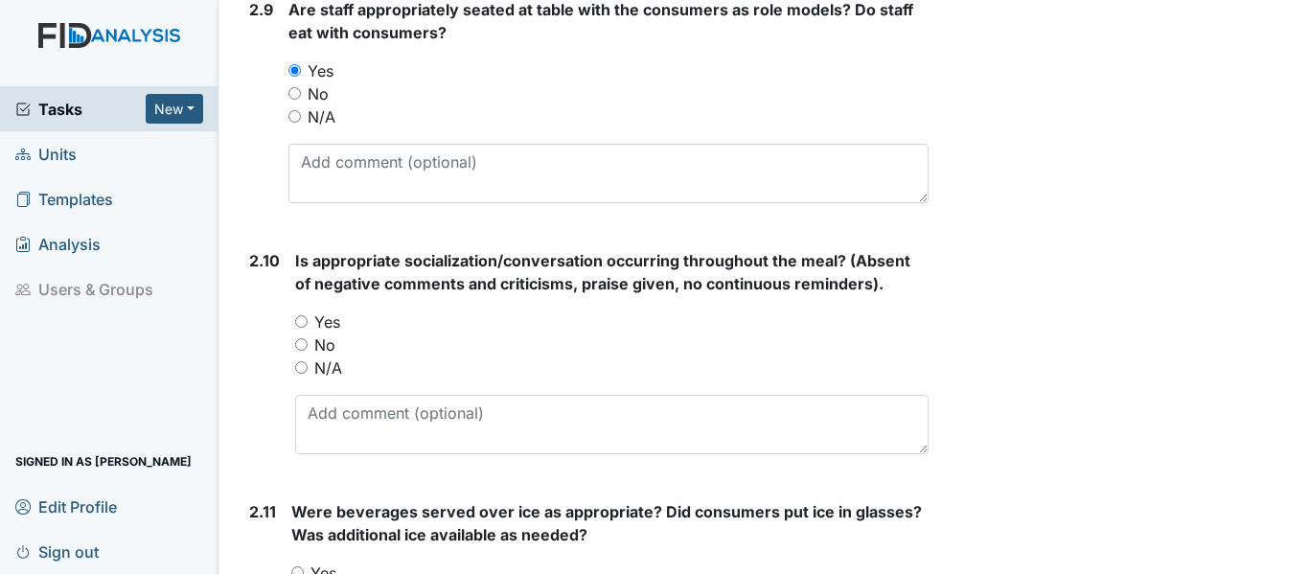
click at [297, 320] on input "Yes" at bounding box center [301, 321] width 12 height 12
radio input "true"
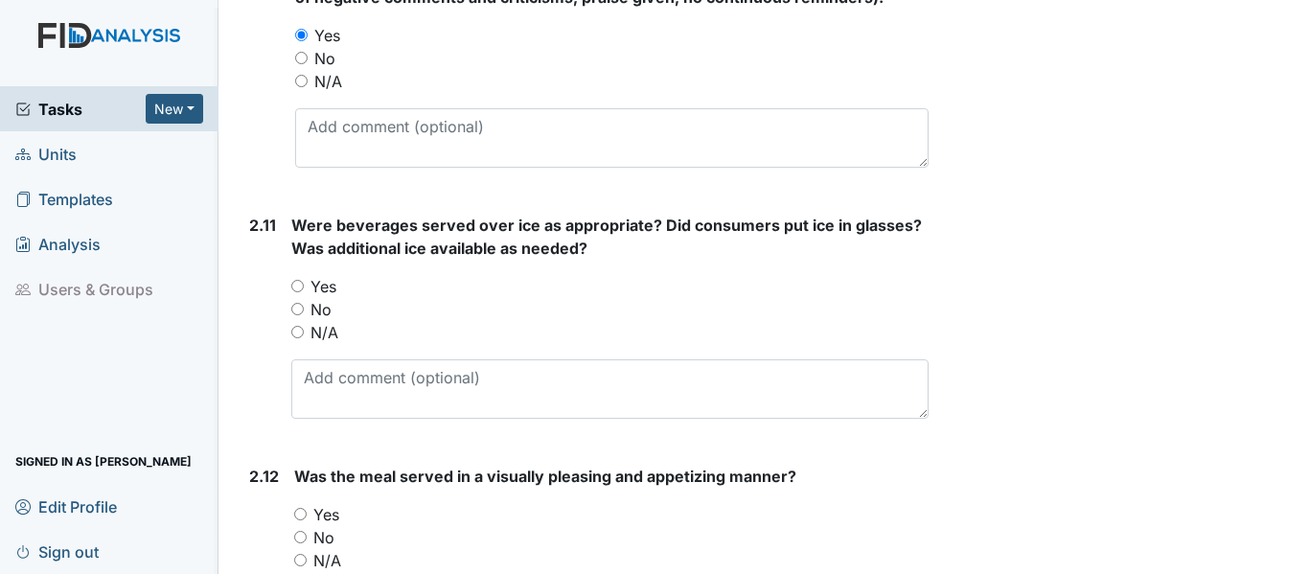
scroll to position [3642, 0]
click at [298, 284] on input "Yes" at bounding box center [297, 285] width 12 height 12
radio input "true"
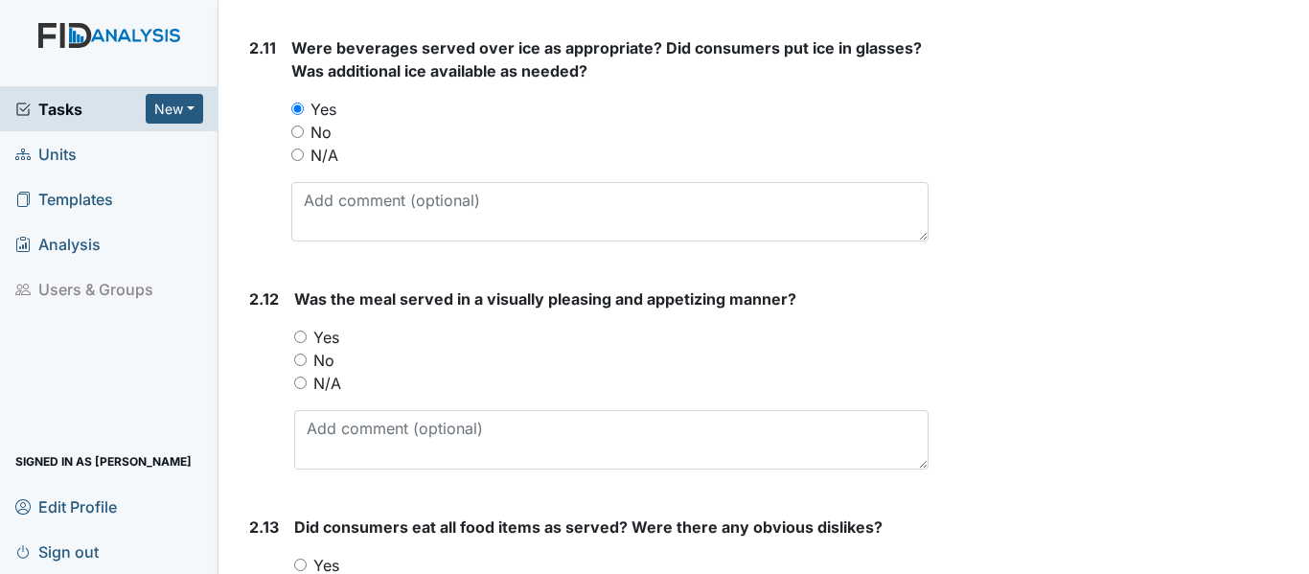
scroll to position [3834, 0]
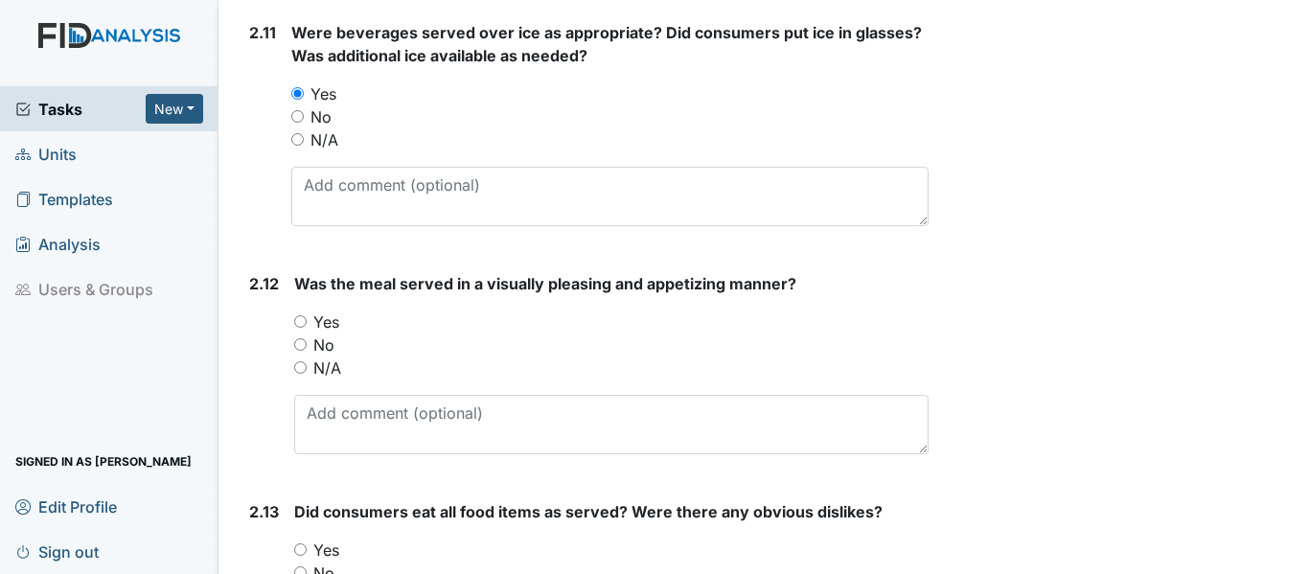
click at [302, 319] on input "Yes" at bounding box center [300, 321] width 12 height 12
radio input "true"
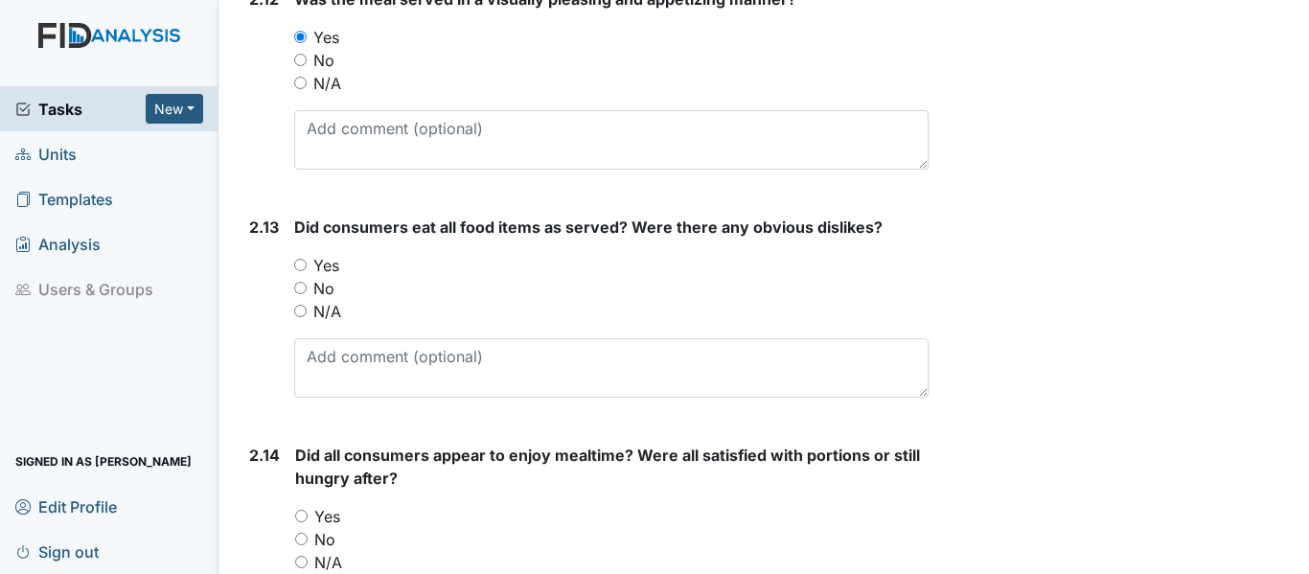
scroll to position [4121, 0]
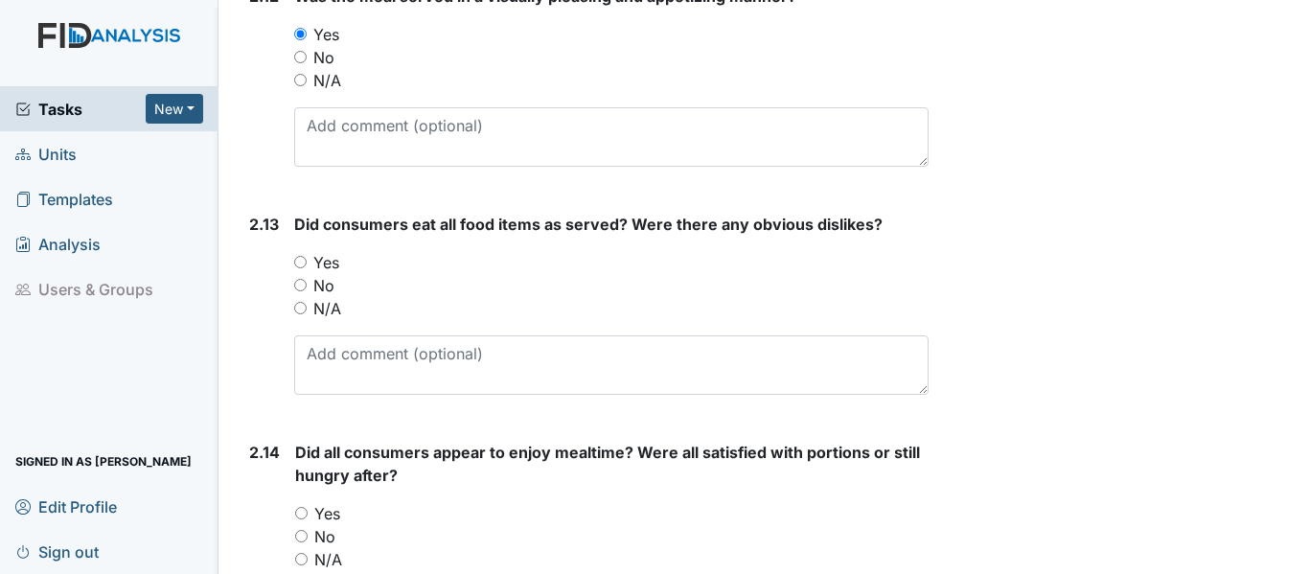
click at [303, 263] on input "Yes" at bounding box center [300, 262] width 12 height 12
radio input "true"
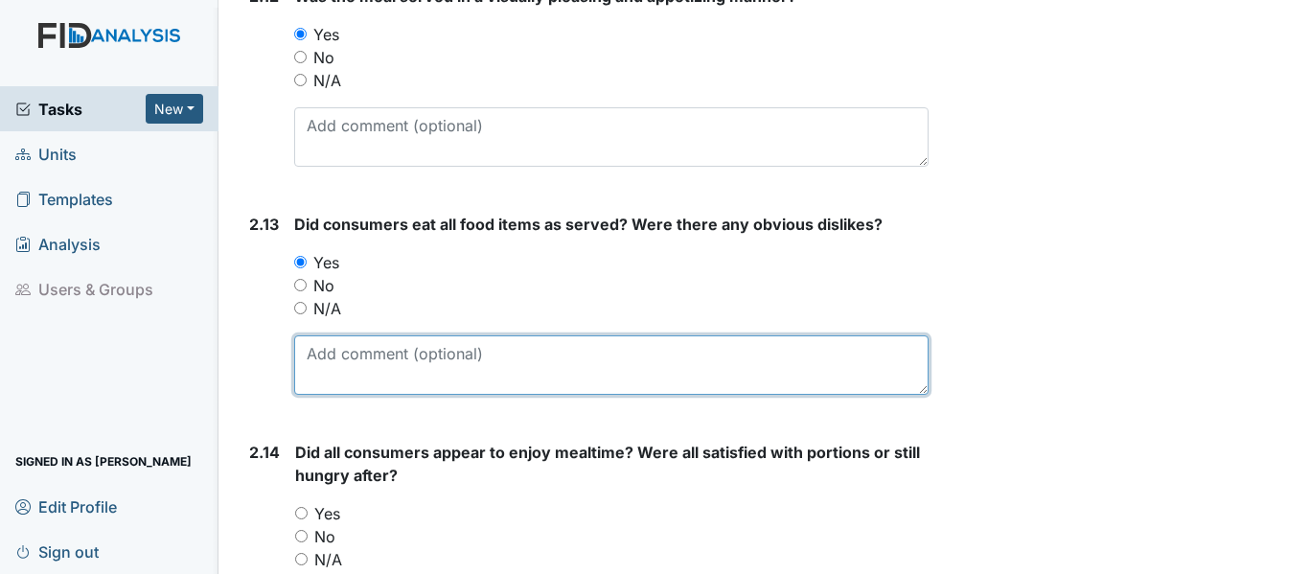
click at [341, 357] on textarea at bounding box center [611, 364] width 634 height 59
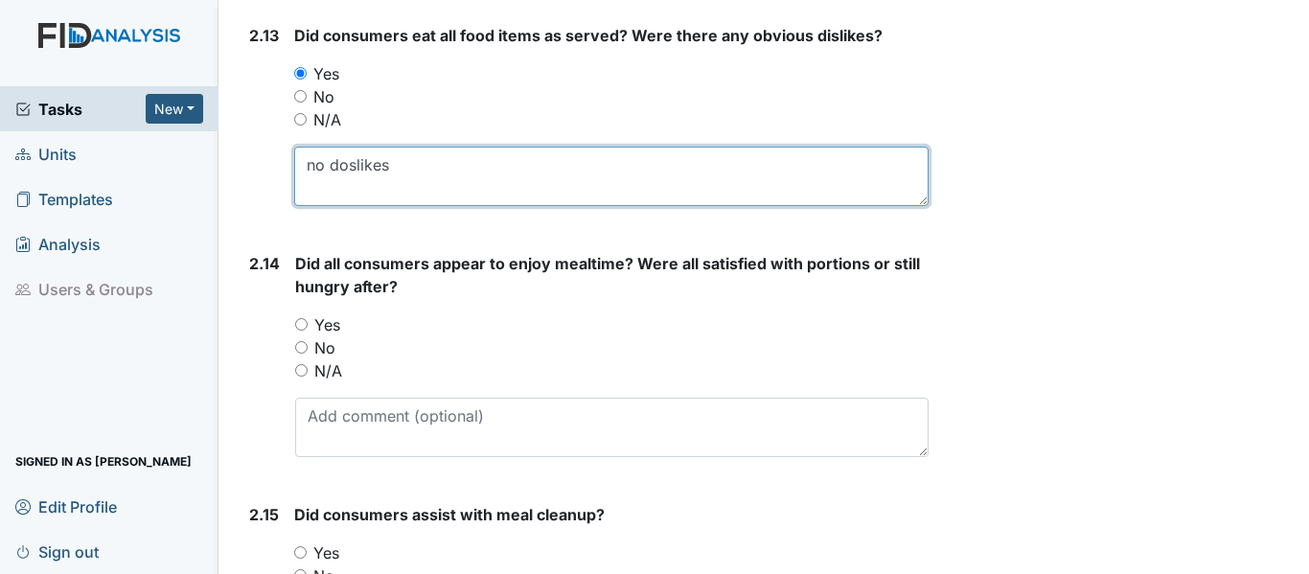
scroll to position [4409, 0]
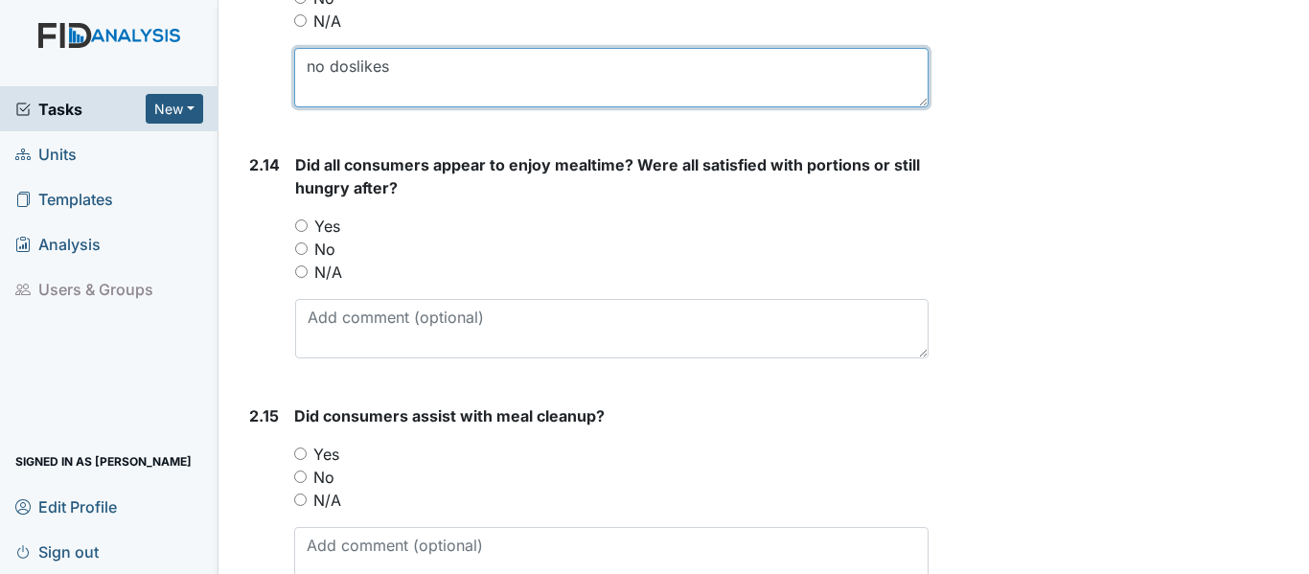
type textarea "no doslikes"
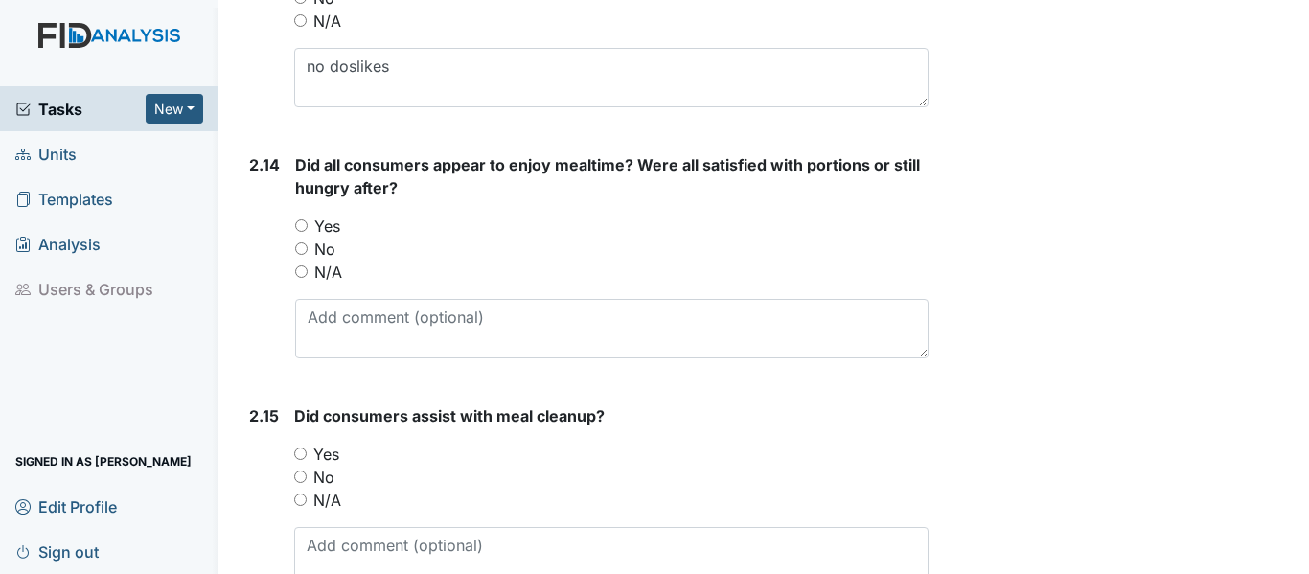
click at [299, 227] on input "Yes" at bounding box center [301, 225] width 12 height 12
radio input "true"
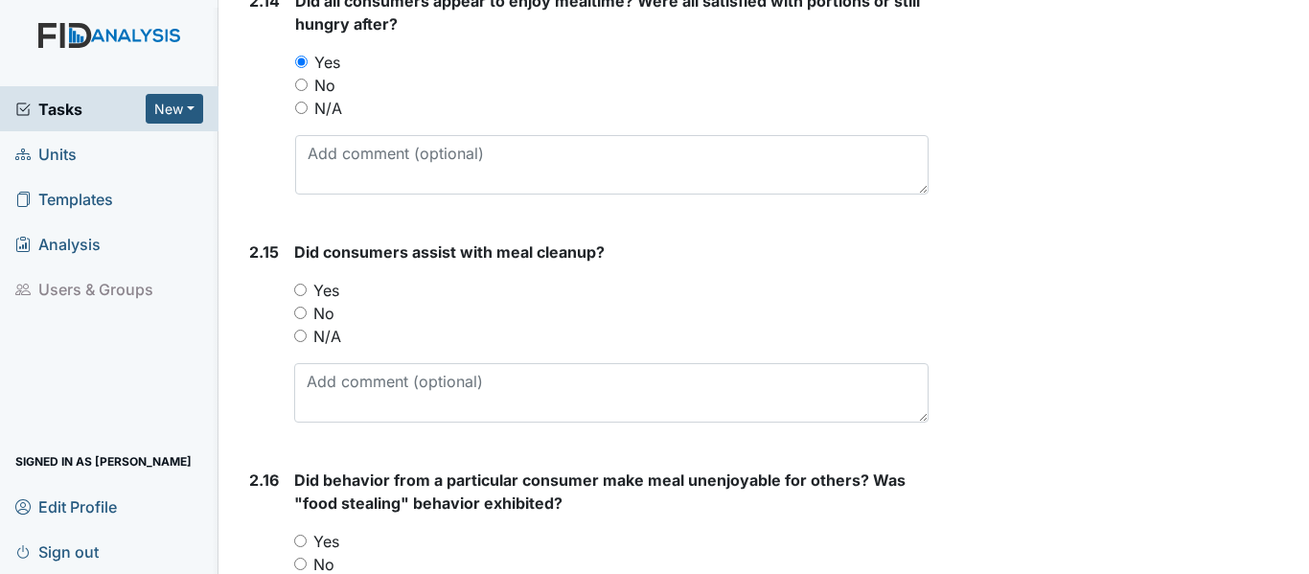
scroll to position [4601, 0]
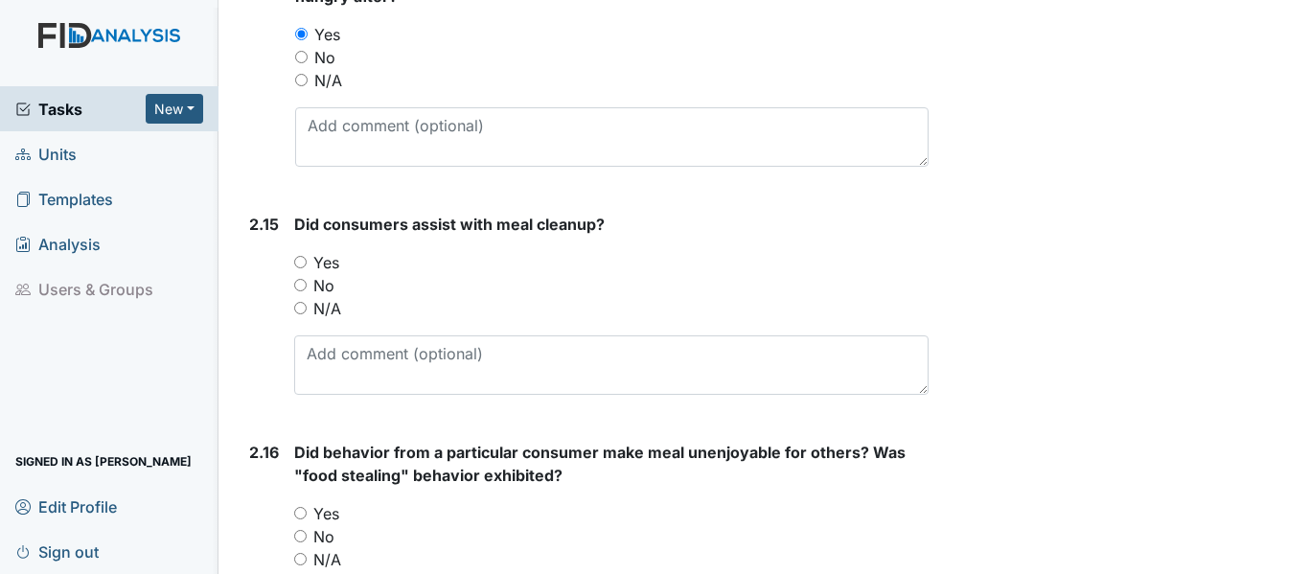
click at [305, 264] on input "Yes" at bounding box center [300, 262] width 12 height 12
radio input "true"
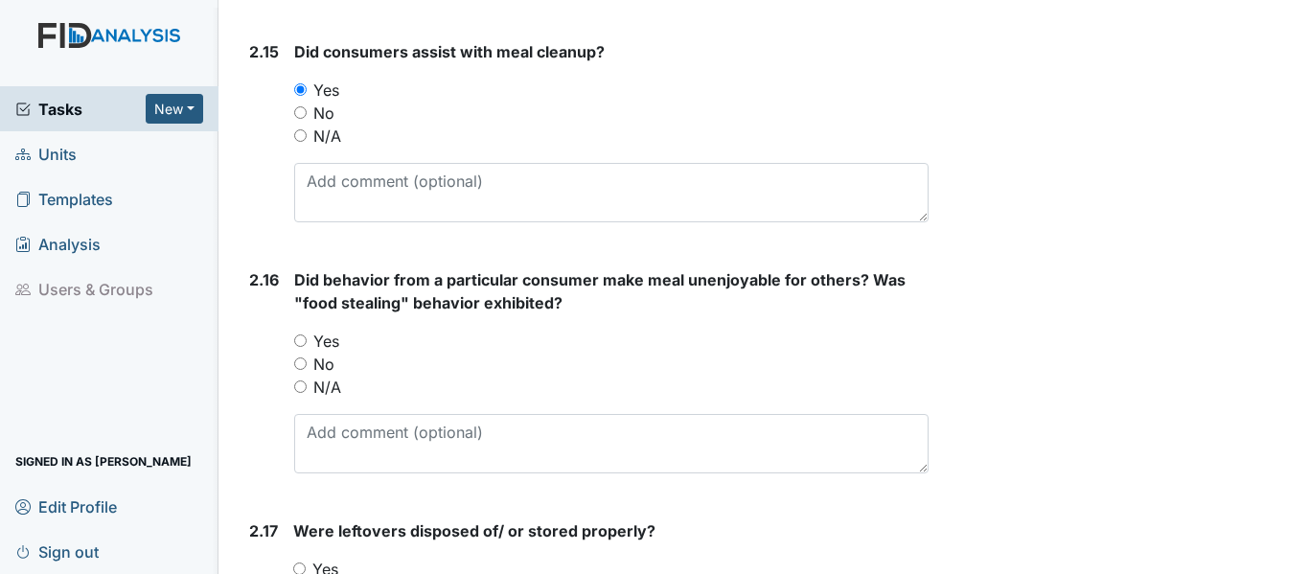
scroll to position [4792, 0]
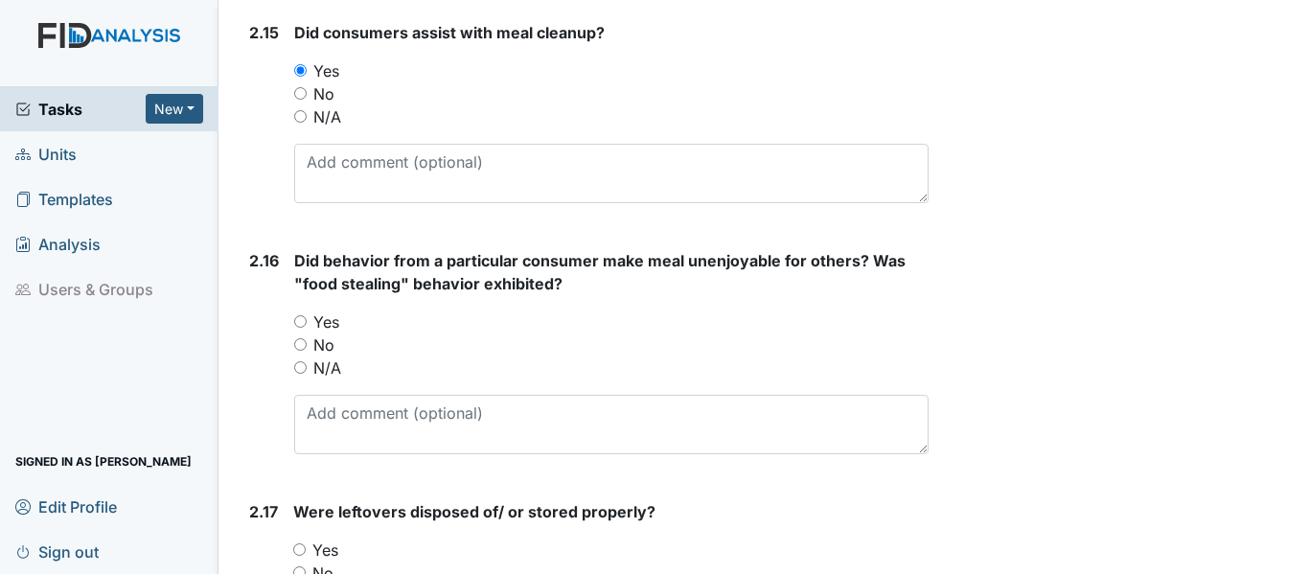
click at [298, 340] on input "No" at bounding box center [300, 344] width 12 height 12
radio input "true"
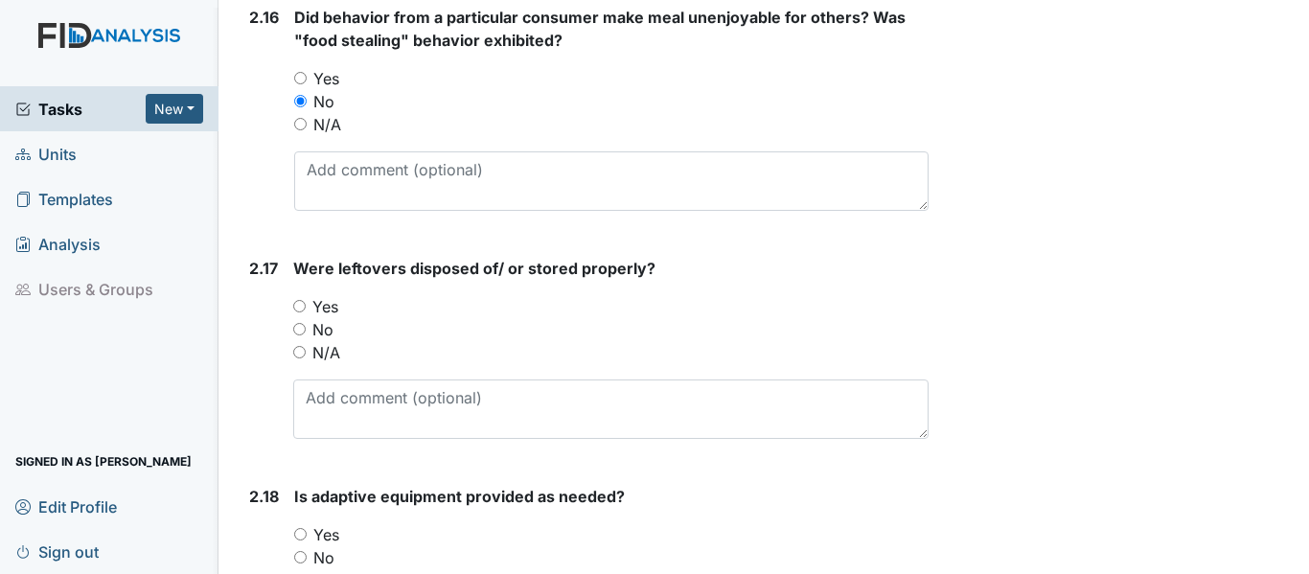
scroll to position [5080, 0]
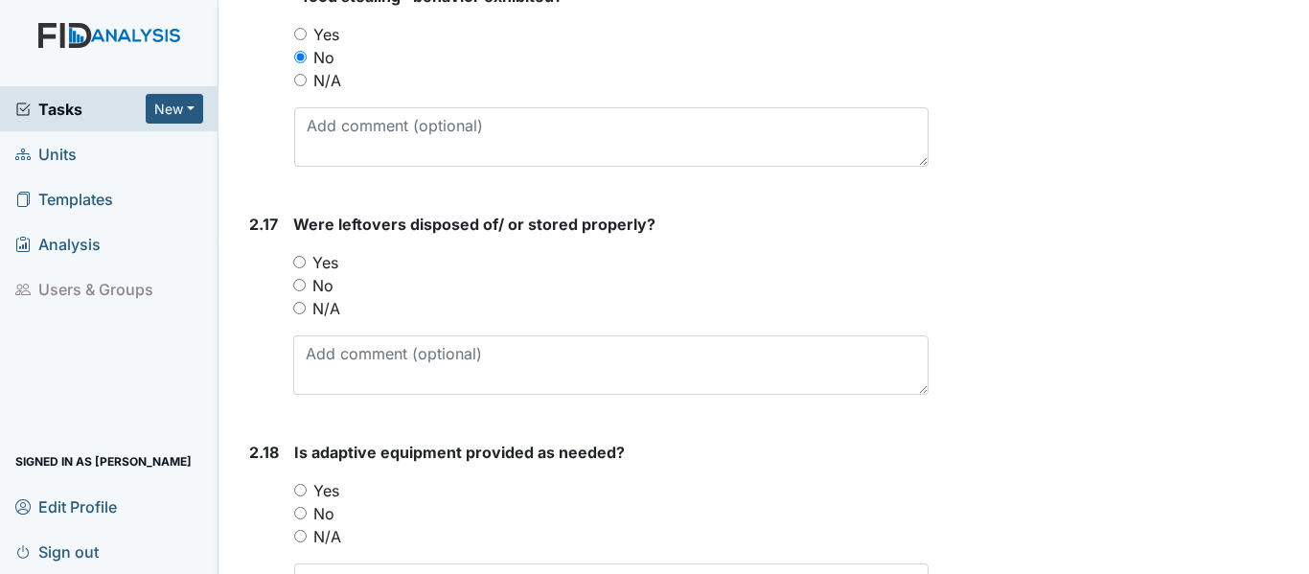
click at [300, 263] on input "Yes" at bounding box center [299, 262] width 12 height 12
radio input "true"
click at [300, 486] on input "Yes" at bounding box center [300, 490] width 12 height 12
radio input "true"
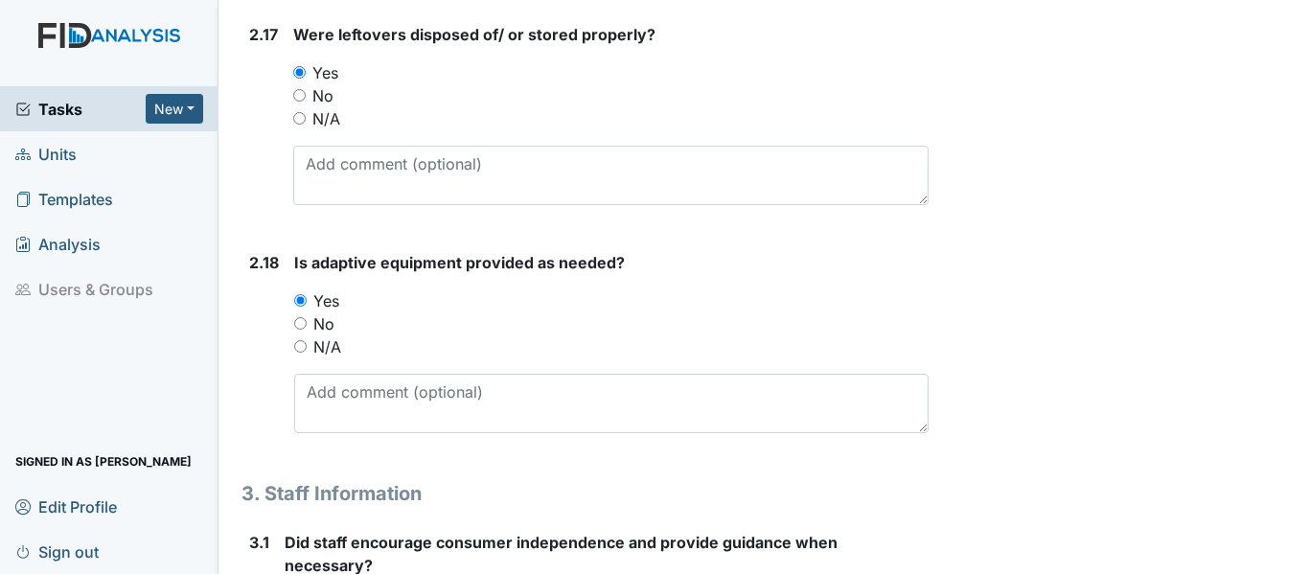
scroll to position [5271, 0]
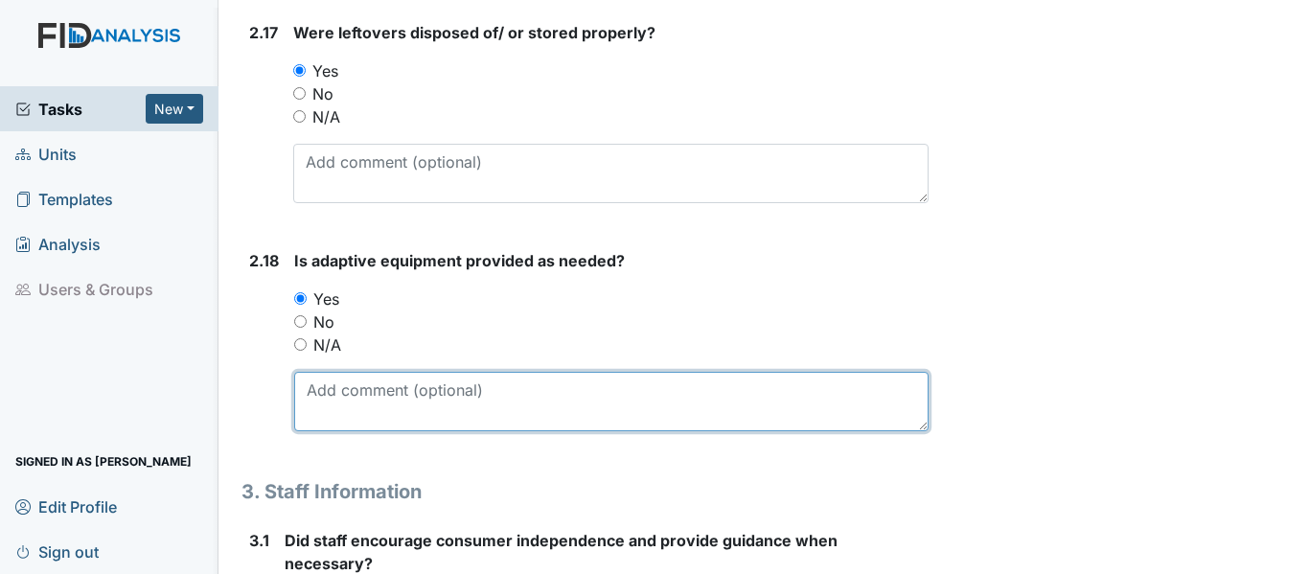
click at [335, 386] on textarea at bounding box center [611, 401] width 634 height 59
click at [563, 387] on textarea "all adaptive equipment was utilized as physicians order" at bounding box center [611, 401] width 634 height 59
click at [773, 394] on textarea "all adaptive equipment was utilized per physicians order" at bounding box center [611, 401] width 634 height 59
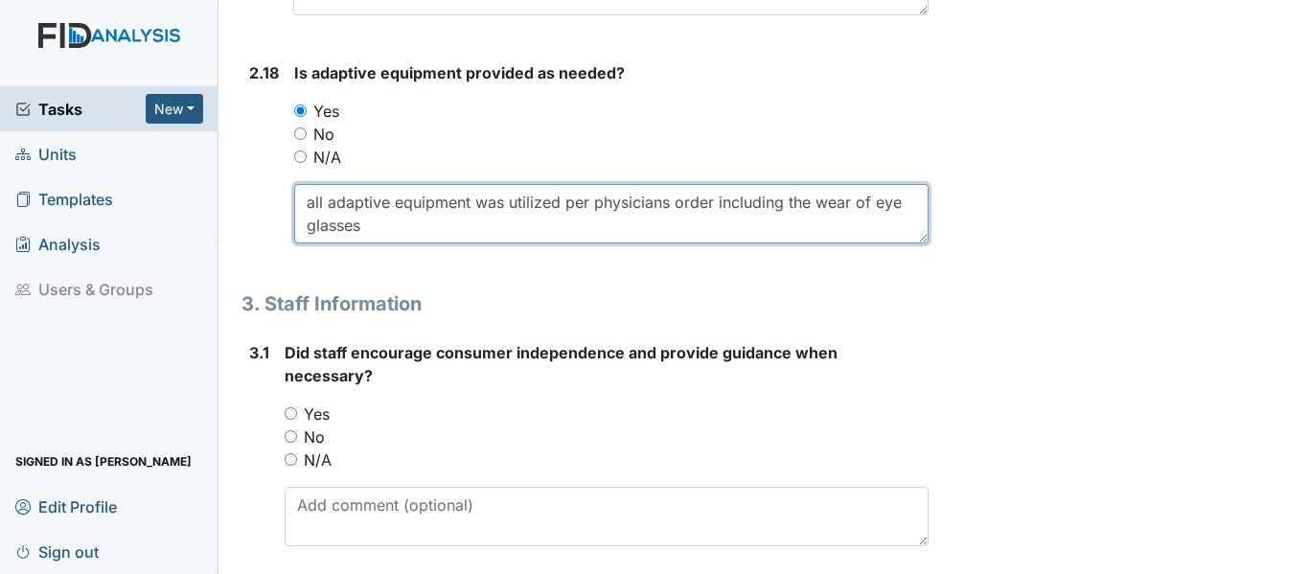
scroll to position [5463, 0]
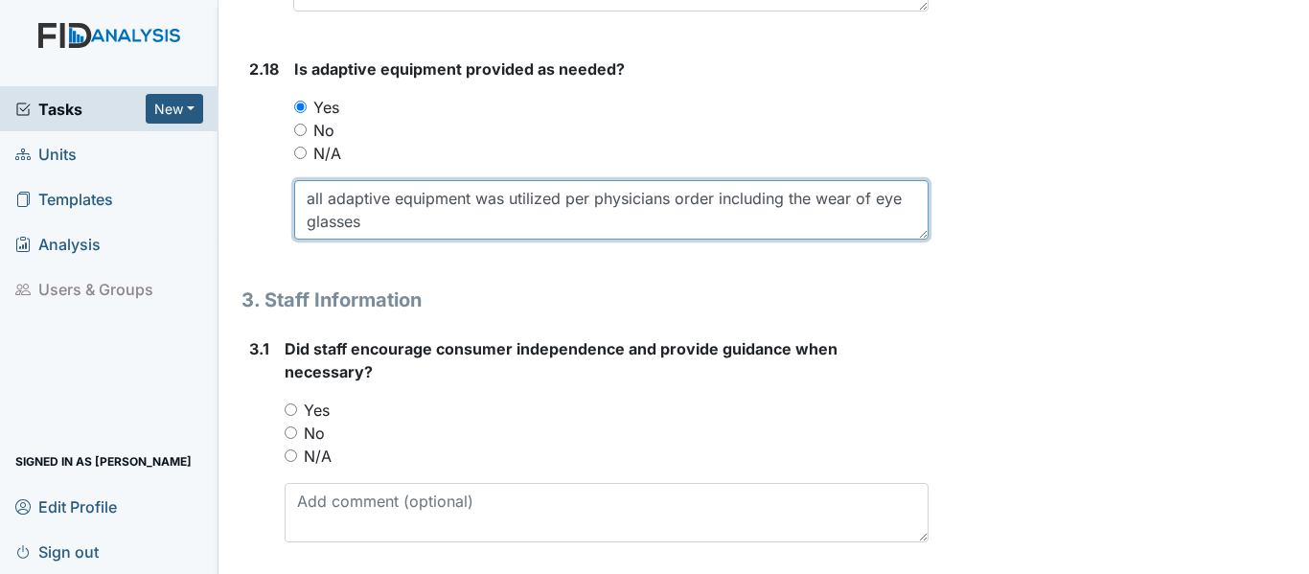
type textarea "all adaptive equipment was utilized per physicians order including the wear of …"
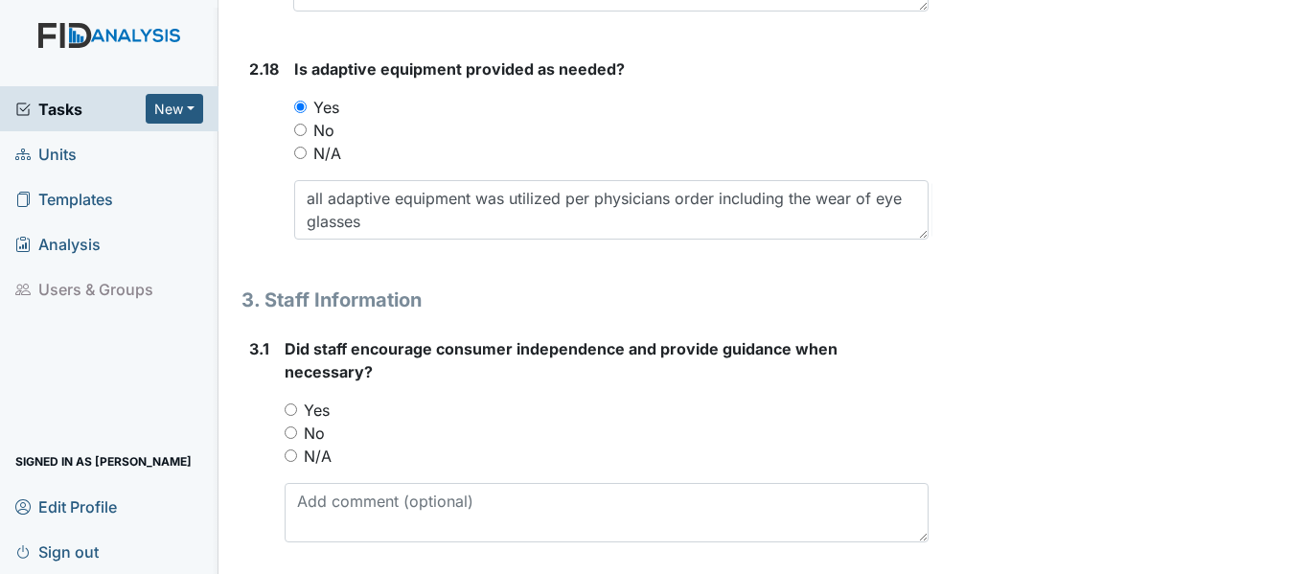
click at [292, 405] on input "Yes" at bounding box center [291, 410] width 12 height 12
radio input "true"
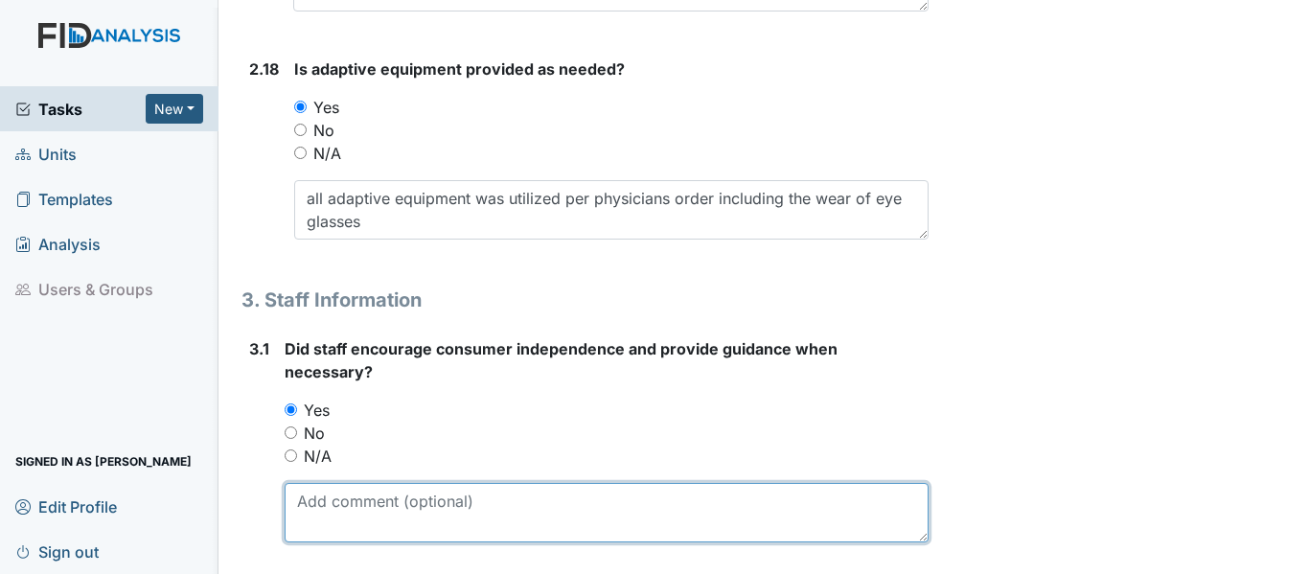
click at [367, 512] on textarea at bounding box center [607, 512] width 644 height 59
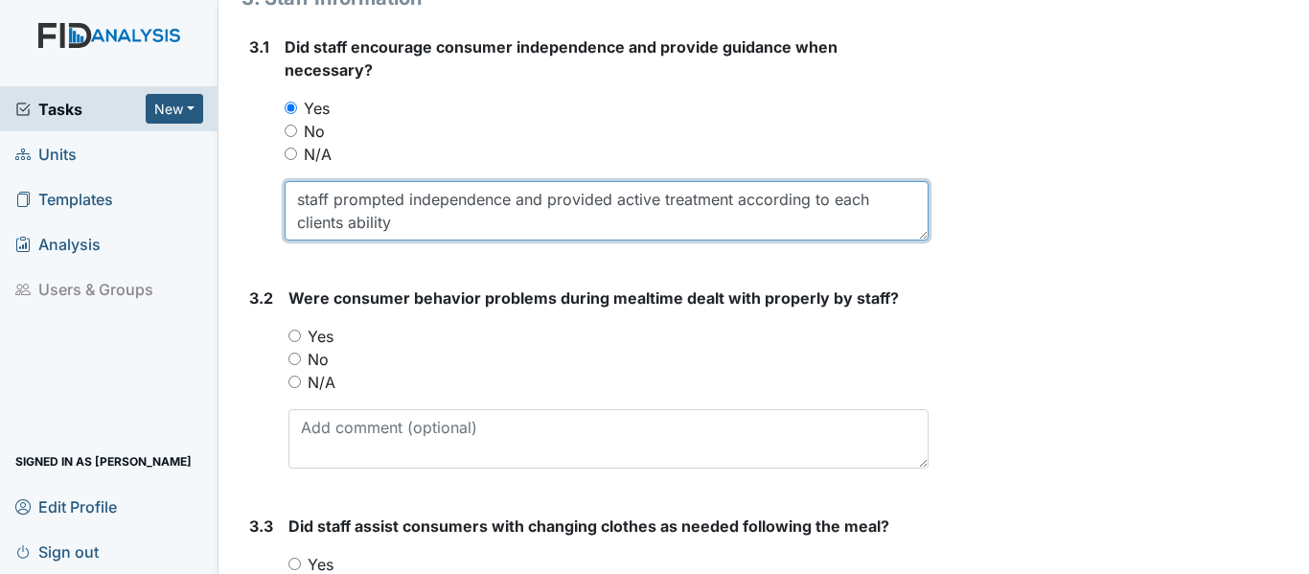
scroll to position [5847, 0]
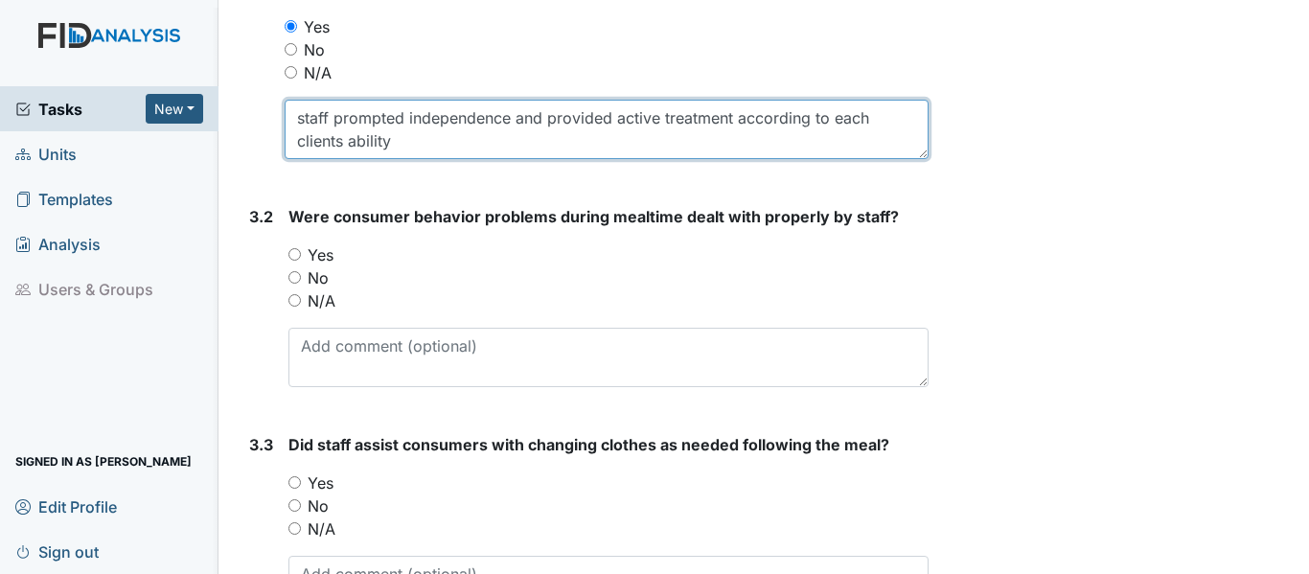
type textarea "staff prompted independence and provided active treatment according to each cli…"
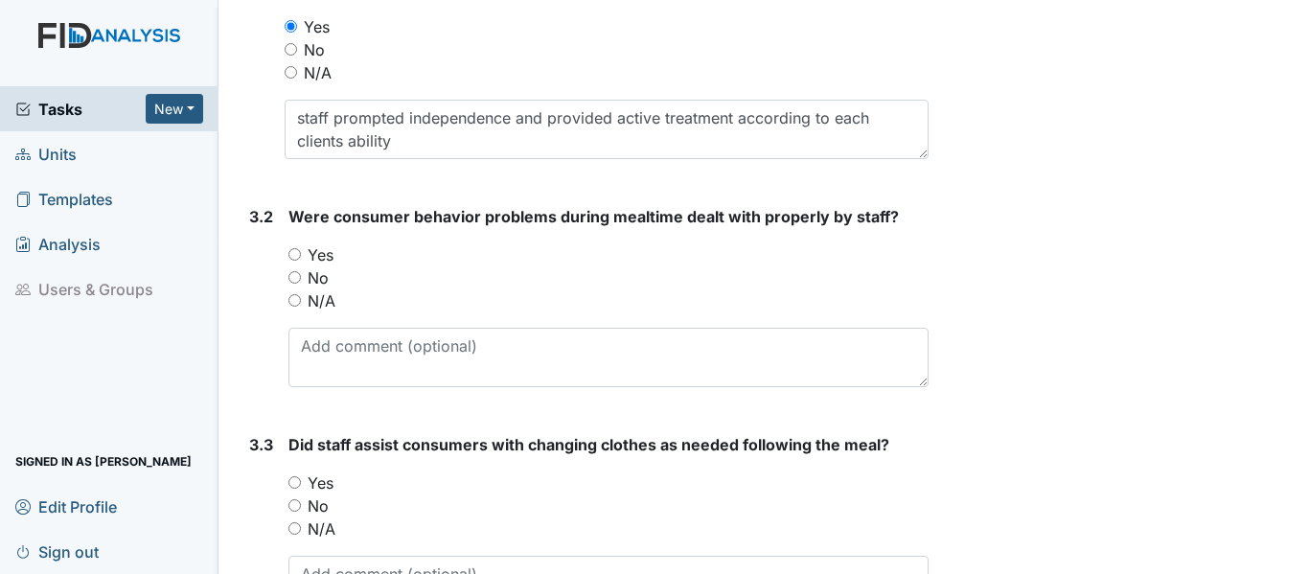
click at [294, 250] on input "Yes" at bounding box center [294, 254] width 12 height 12
radio input "true"
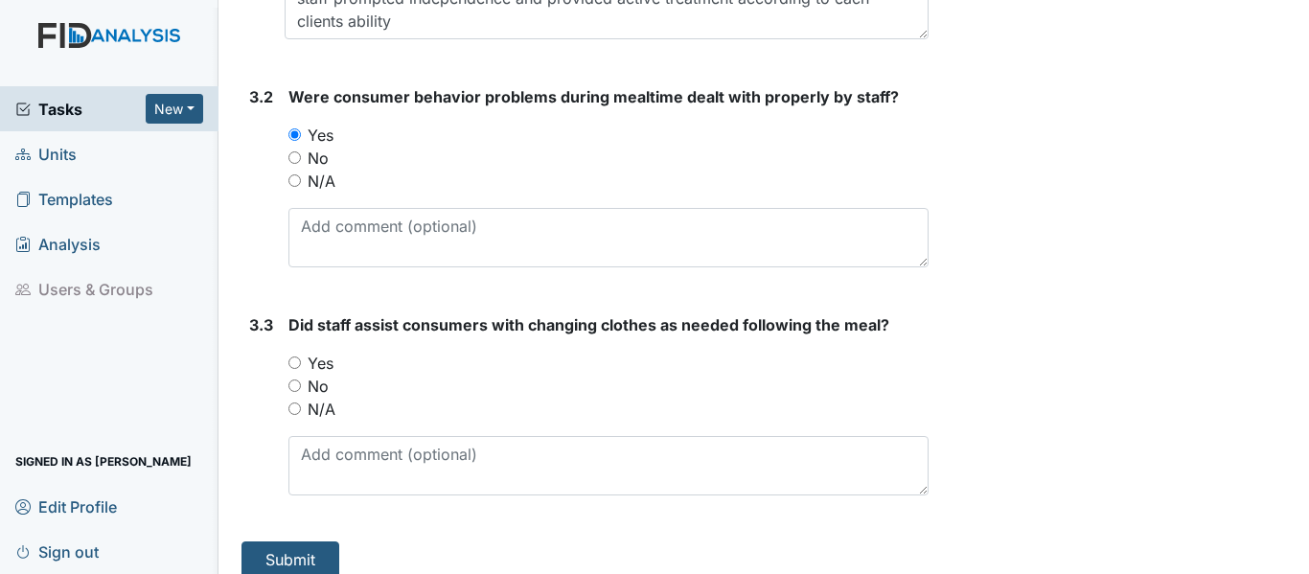
scroll to position [5986, 0]
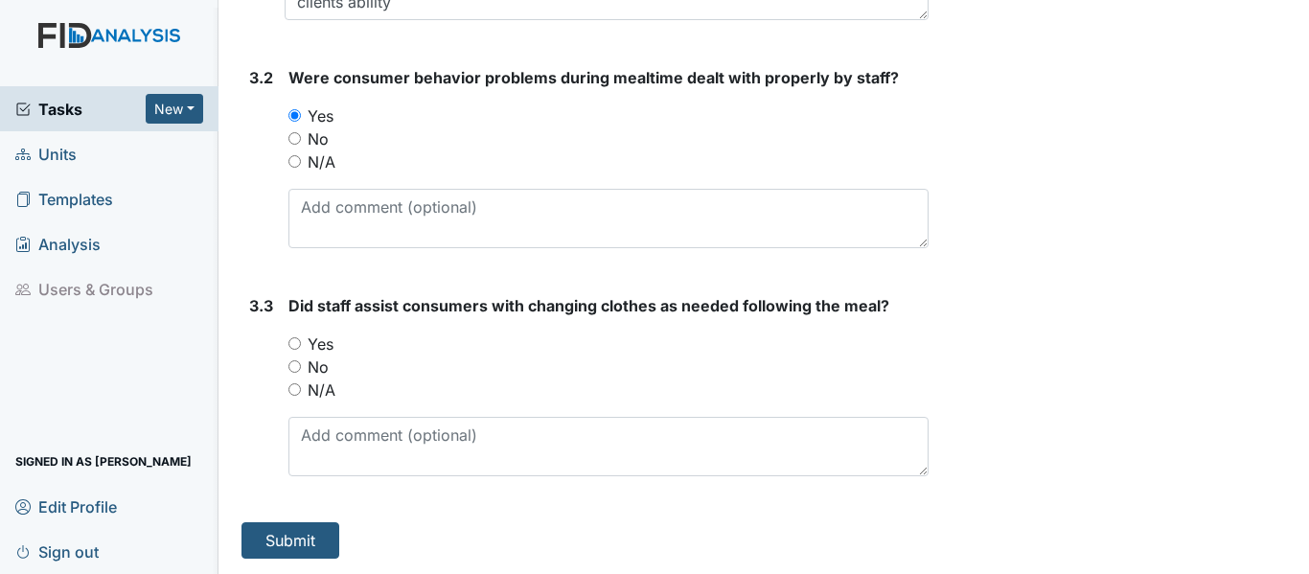
click at [297, 338] on input "Yes" at bounding box center [294, 343] width 12 height 12
radio input "true"
click at [332, 531] on button "Submit" at bounding box center [291, 540] width 98 height 36
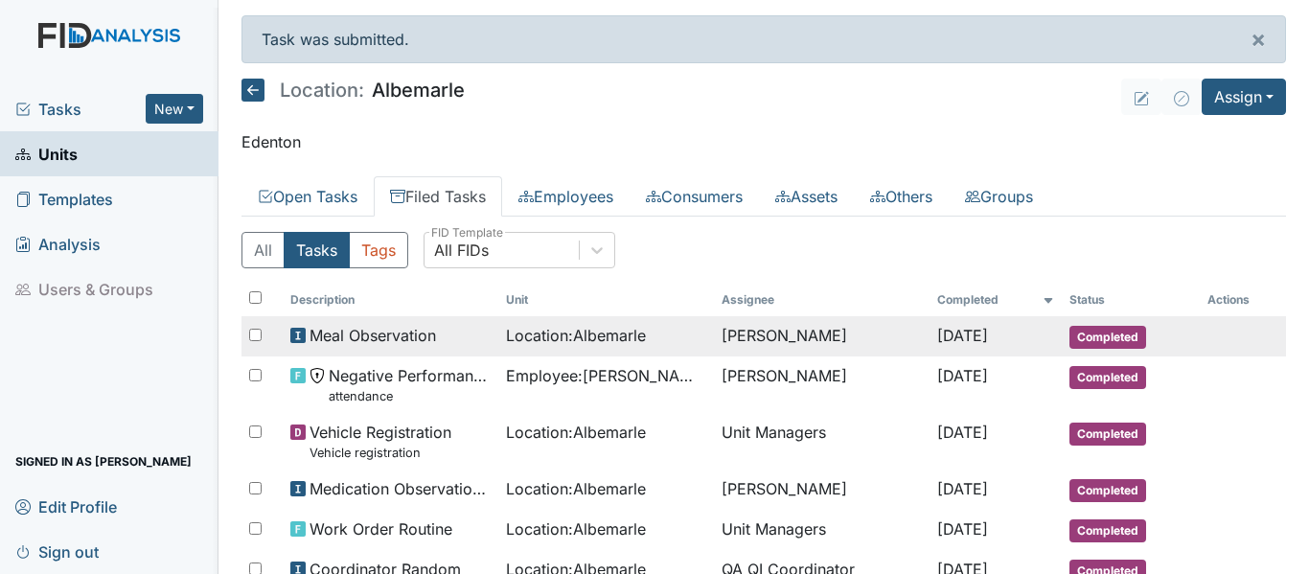
click at [543, 329] on span "Location : [GEOGRAPHIC_DATA]" at bounding box center [576, 335] width 140 height 23
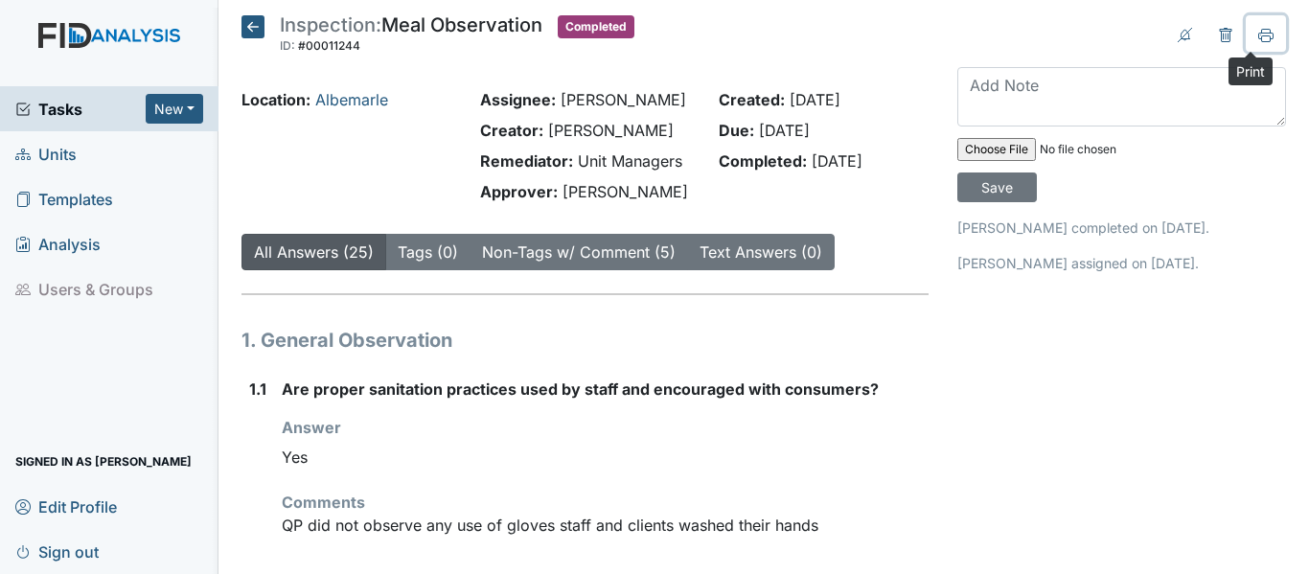
drag, startPoint x: 1244, startPoint y: 31, endPoint x: 1001, endPoint y: 496, distance: 525.6
click at [1258, 31] on icon at bounding box center [1265, 35] width 15 height 15
click at [56, 153] on span "Units" at bounding box center [45, 154] width 61 height 30
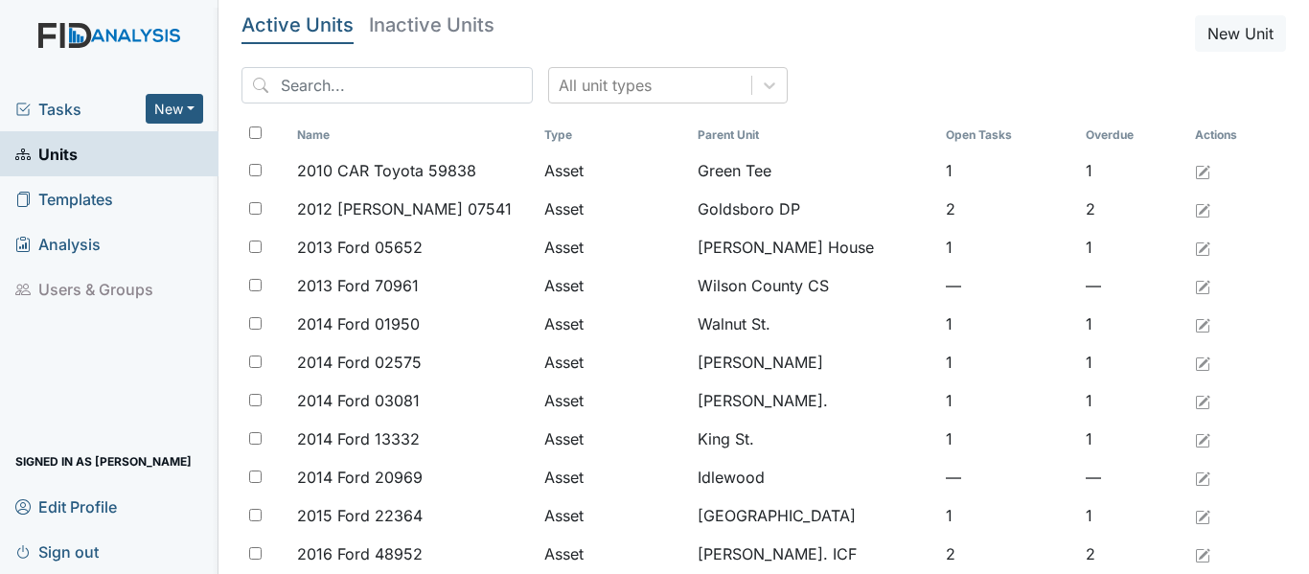
click at [59, 112] on span "Tasks" at bounding box center [80, 109] width 130 height 23
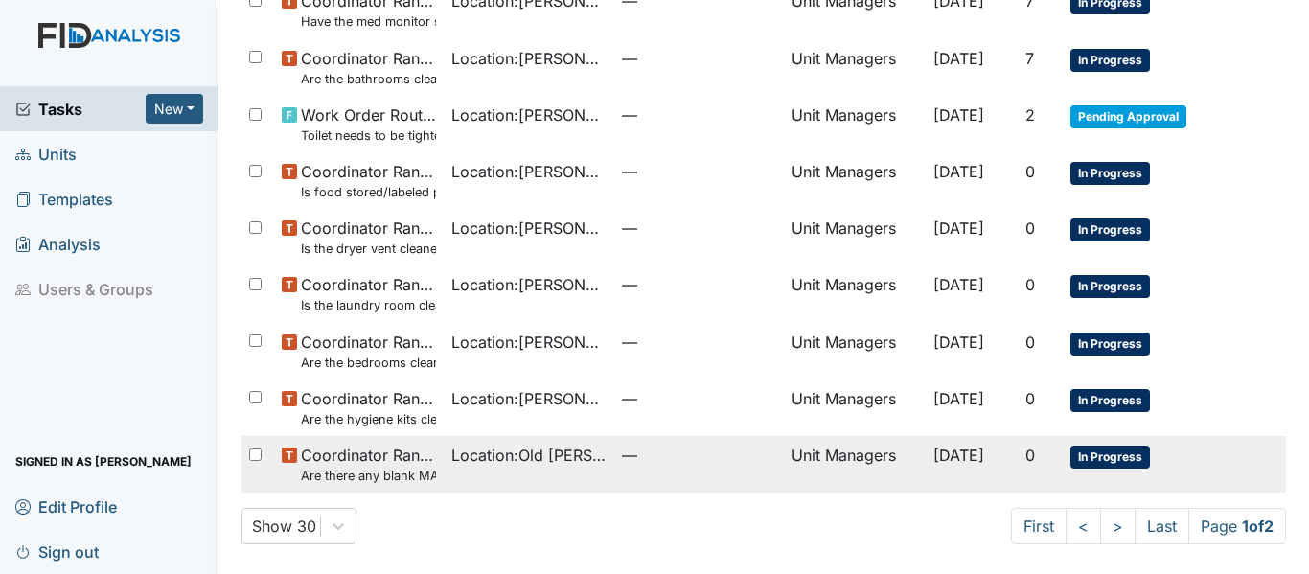
scroll to position [1320, 0]
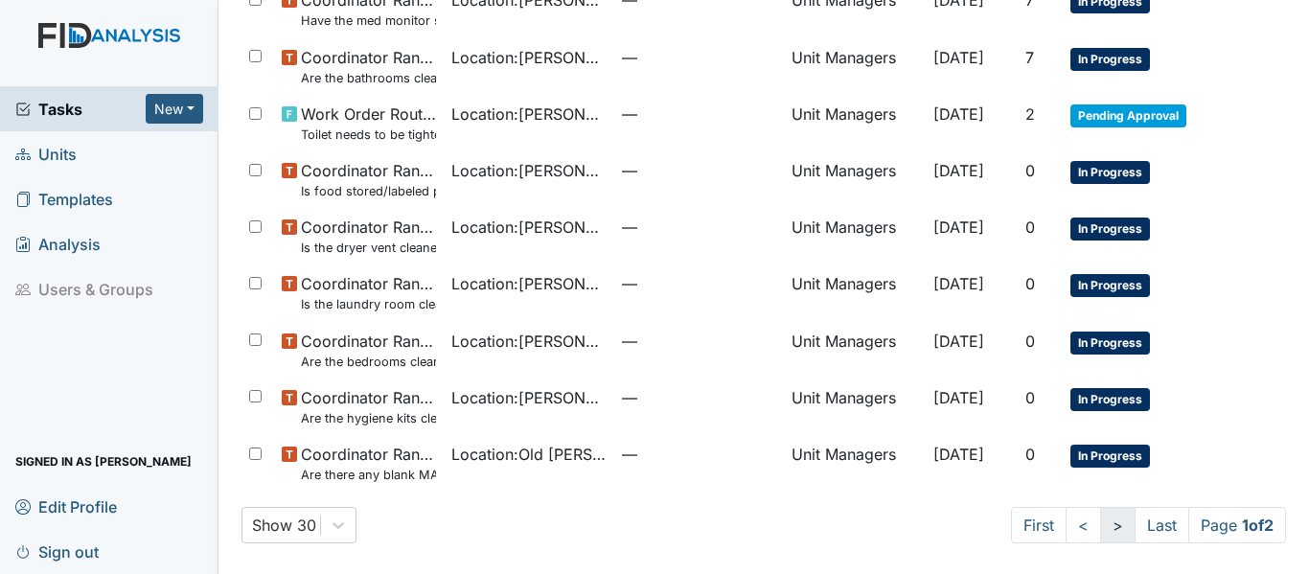
click at [1100, 527] on link ">" at bounding box center [1117, 525] width 35 height 36
